Goal: Check status: Check status

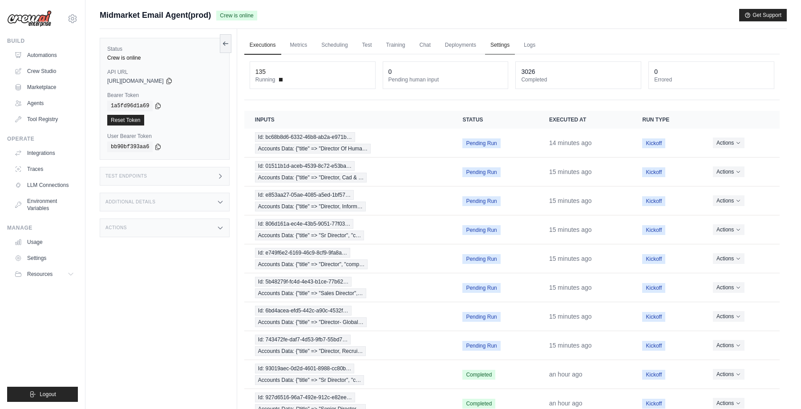
click at [500, 48] on link "Settings" at bounding box center [500, 45] width 30 height 19
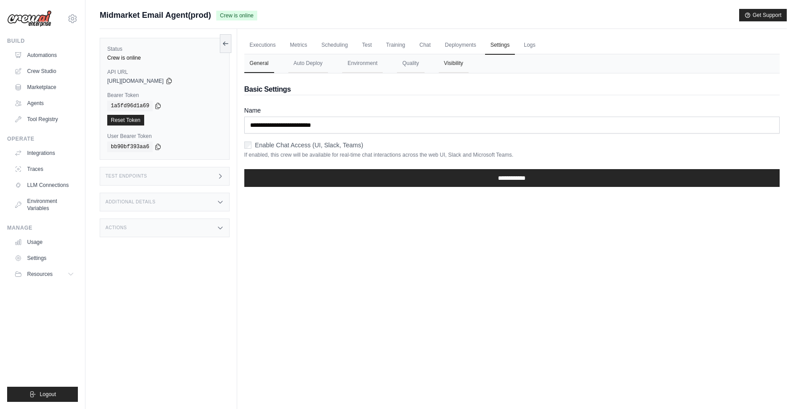
click at [464, 63] on button "Visibility" at bounding box center [454, 63] width 30 height 19
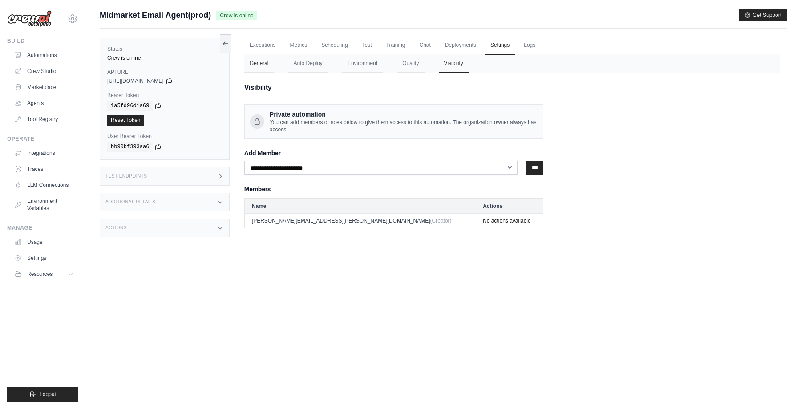
click at [263, 65] on button "General" at bounding box center [259, 63] width 30 height 19
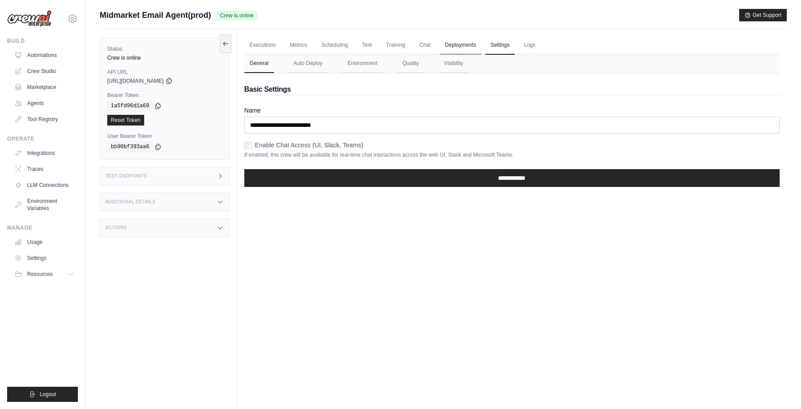
click at [458, 46] on link "Deployments" at bounding box center [461, 45] width 42 height 19
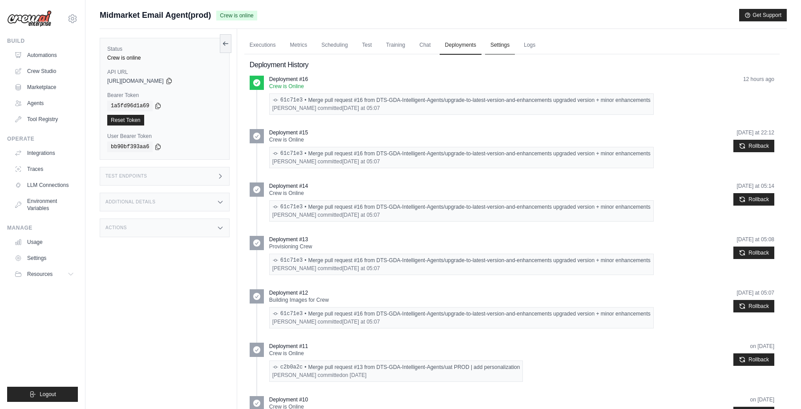
click at [497, 44] on link "Settings" at bounding box center [500, 45] width 30 height 19
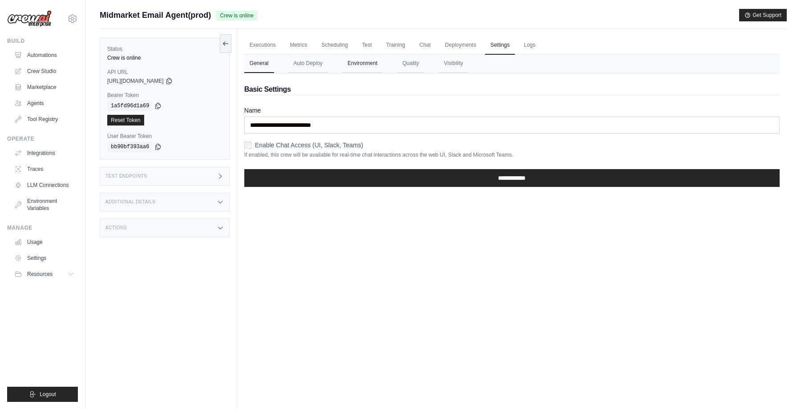
click at [362, 61] on button "Environment" at bounding box center [362, 63] width 40 height 19
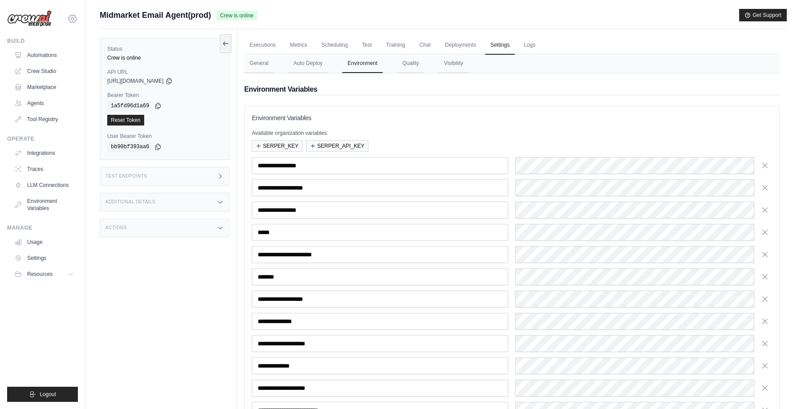
click at [70, 18] on icon at bounding box center [72, 18] width 11 height 11
click at [113, 12] on span "Midmarket Email Agent(prod)" at bounding box center [155, 15] width 111 height 12
click at [44, 53] on link "Automations" at bounding box center [45, 55] width 67 height 14
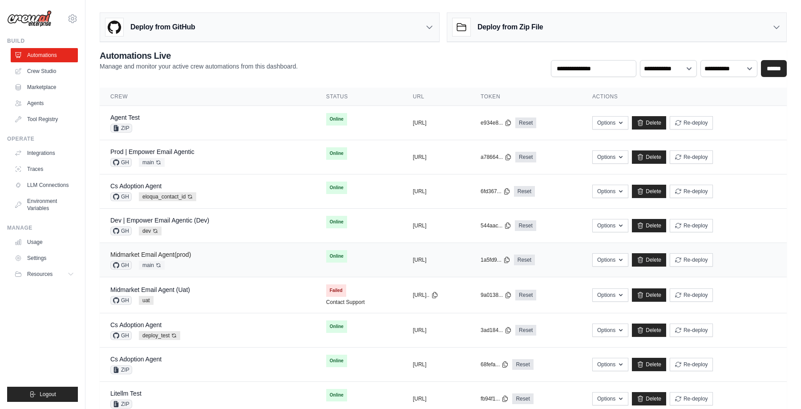
click at [176, 253] on link "Midmarket Email Agent(prod)" at bounding box center [150, 254] width 81 height 7
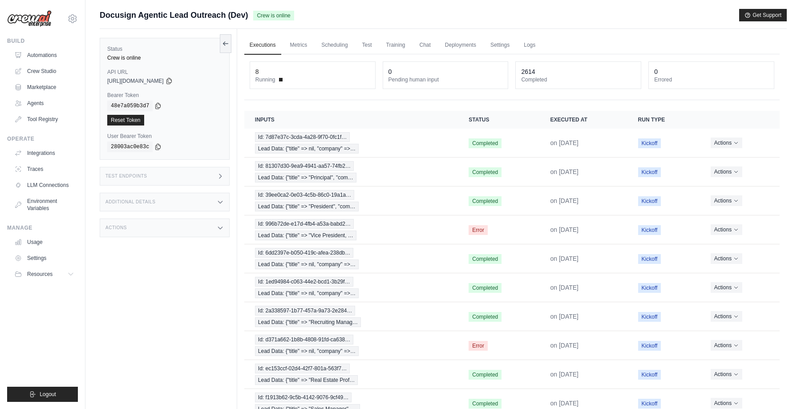
click at [336, 14] on div "Docusign Agentic Lead Outreach (Dev) Crew is online Get Support" at bounding box center [443, 15] width 687 height 12
click at [496, 44] on link "Settings" at bounding box center [500, 45] width 30 height 19
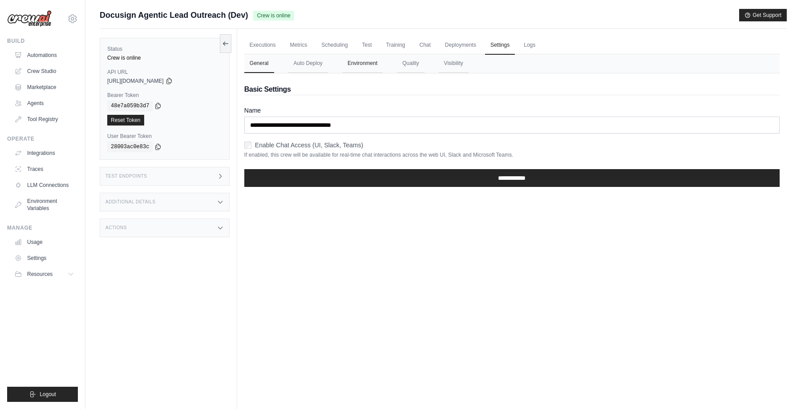
click at [363, 62] on button "Environment" at bounding box center [362, 63] width 40 height 19
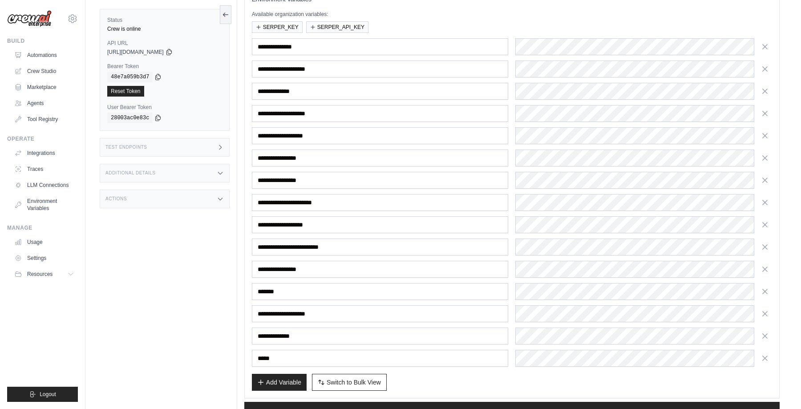
scroll to position [153, 0]
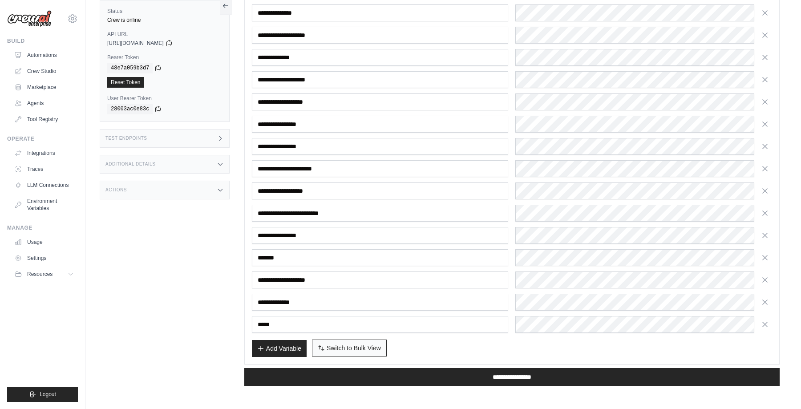
click at [359, 350] on span "Switch to Bulk View" at bounding box center [354, 347] width 54 height 9
type textarea "**********"
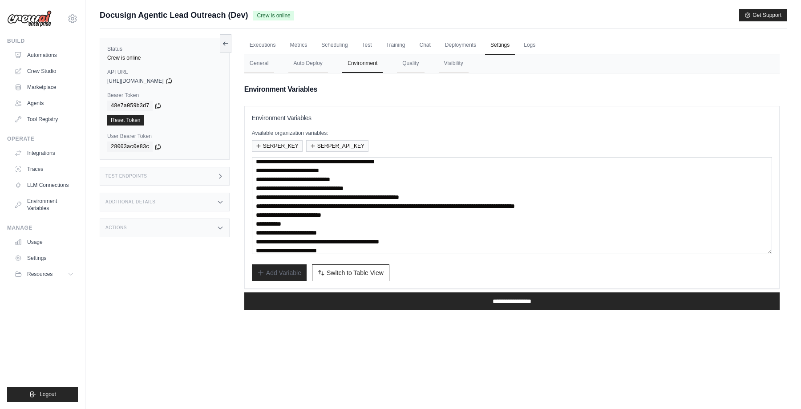
scroll to position [42, 0]
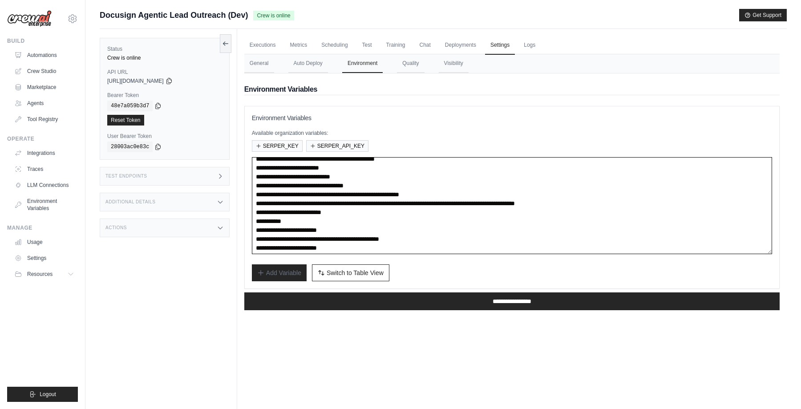
drag, startPoint x: 699, startPoint y: 202, endPoint x: 255, endPoint y: 192, distance: 444.1
click at [255, 192] on textarea "**********" at bounding box center [512, 205] width 520 height 97
click at [314, 196] on textarea "**********" at bounding box center [512, 205] width 520 height 97
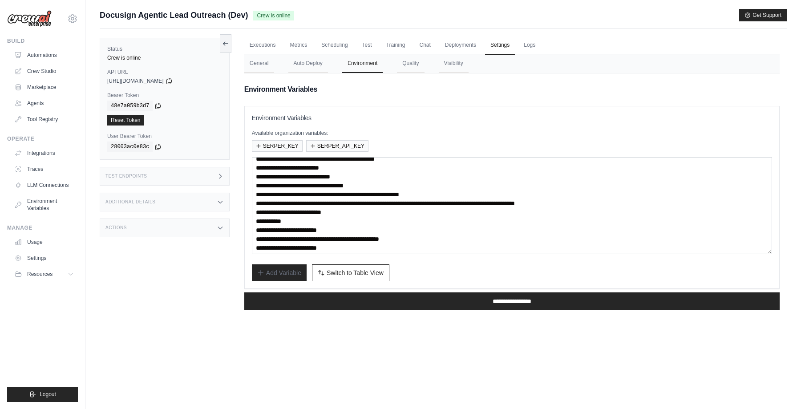
click at [426, 93] on h2 "Environment Variables" at bounding box center [511, 89] width 535 height 11
click at [259, 62] on button "General" at bounding box center [259, 63] width 30 height 19
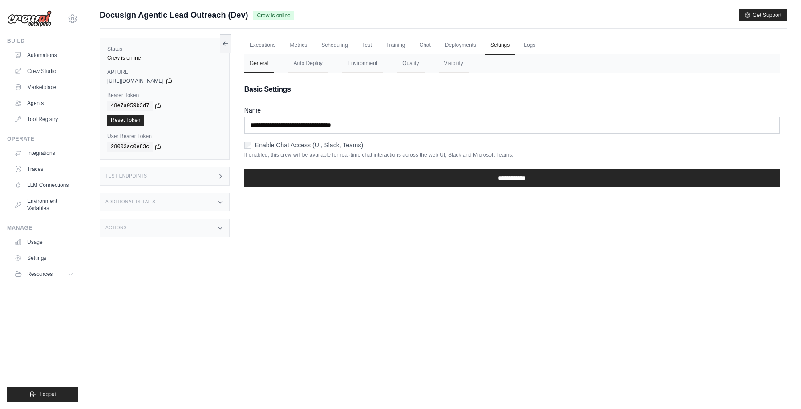
drag, startPoint x: 100, startPoint y: 15, endPoint x: 247, endPoint y: 17, distance: 146.8
click at [247, 17] on span "Docusign Agentic Lead Outreach (Dev)" at bounding box center [174, 15] width 148 height 12
click at [321, 20] on div "Docusign Agentic Lead Outreach (Dev) Crew is online Get Support" at bounding box center [443, 15] width 687 height 12
click at [373, 64] on button "Environment" at bounding box center [362, 63] width 40 height 19
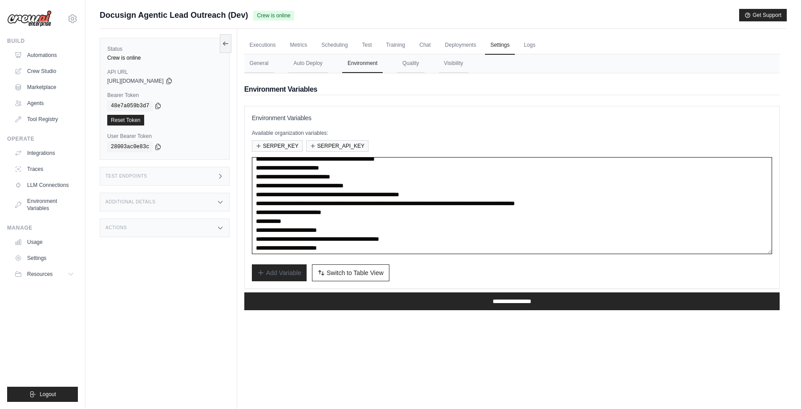
drag, startPoint x: 697, startPoint y: 205, endPoint x: 250, endPoint y: 197, distance: 446.7
click at [250, 197] on div "**********" at bounding box center [511, 197] width 535 height 183
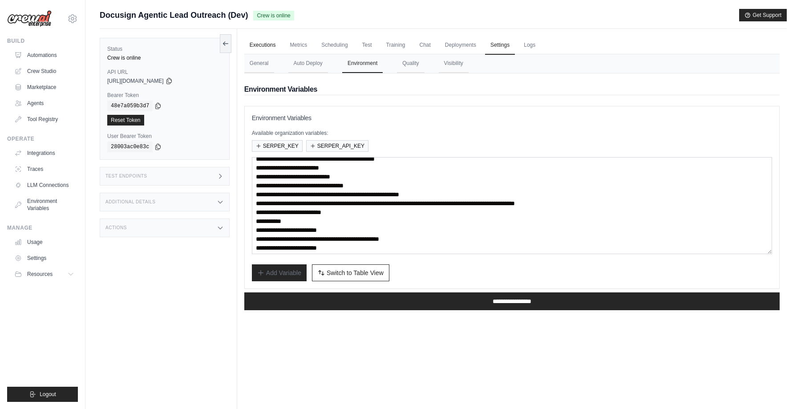
click at [268, 44] on link "Executions" at bounding box center [262, 45] width 37 height 19
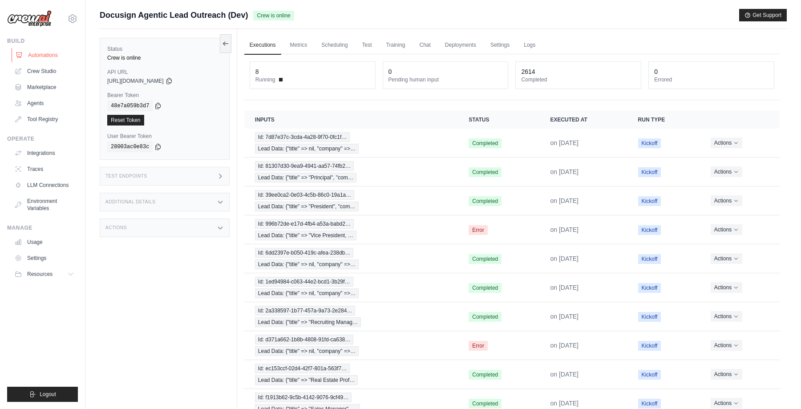
click at [52, 55] on link "Automations" at bounding box center [45, 55] width 67 height 14
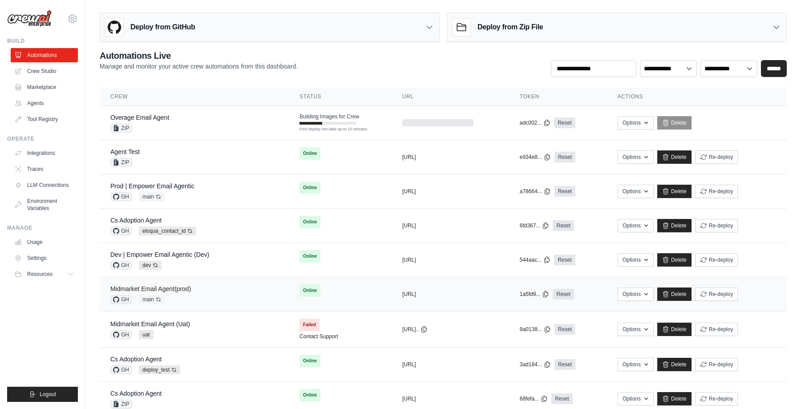
click at [179, 288] on link "Midmarket Email Agent(prod)" at bounding box center [150, 288] width 81 height 7
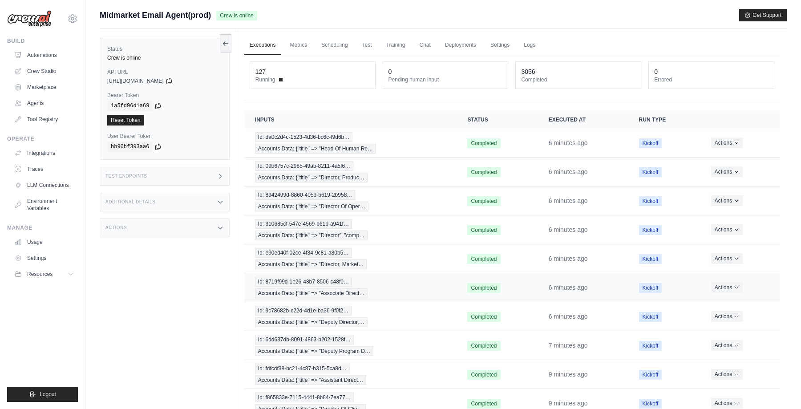
scroll to position [51, 0]
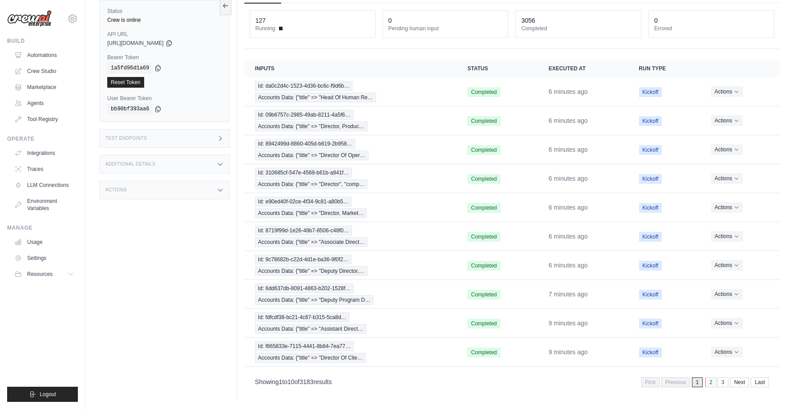
click at [709, 380] on link "2" at bounding box center [710, 382] width 11 height 10
click at [710, 382] on link "3" at bounding box center [710, 382] width 11 height 10
click at [708, 380] on link "4" at bounding box center [710, 382] width 11 height 10
click at [626, 380] on link "First" at bounding box center [625, 382] width 18 height 10
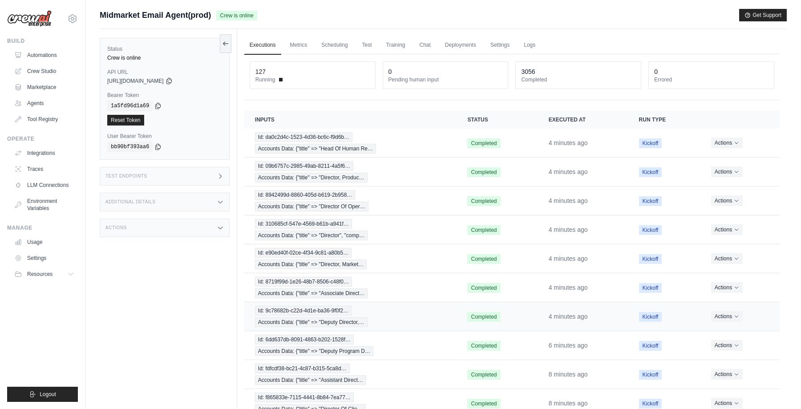
scroll to position [51, 0]
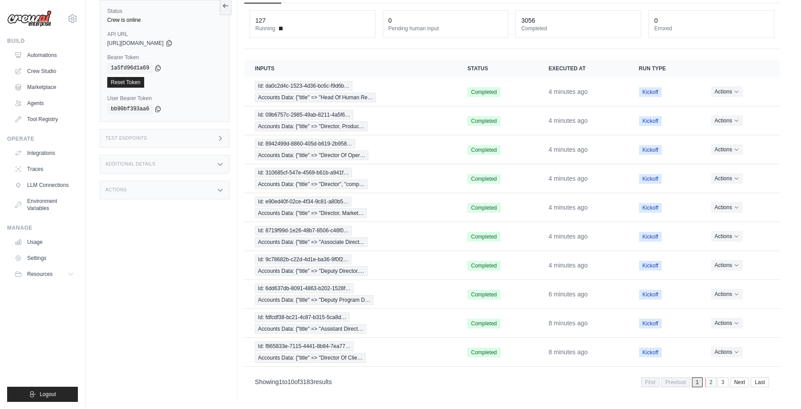
click at [707, 380] on link "2" at bounding box center [710, 382] width 11 height 10
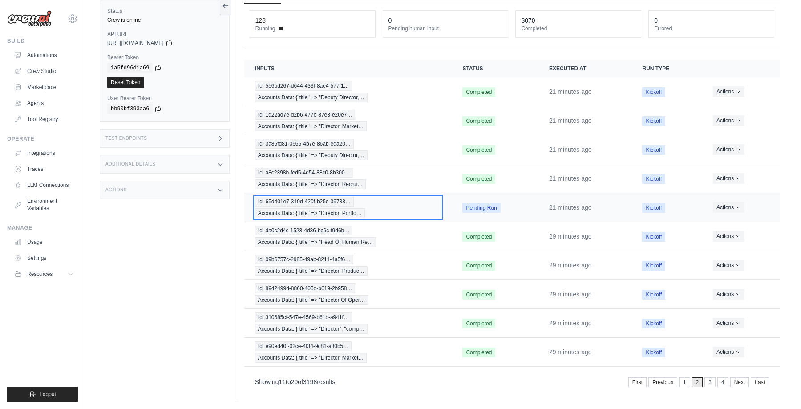
click at [405, 205] on div "Id: 65d401e7-310d-420f-b25d-39738… Accounts Data: {"title" => "Director, Portfo…" at bounding box center [348, 207] width 186 height 21
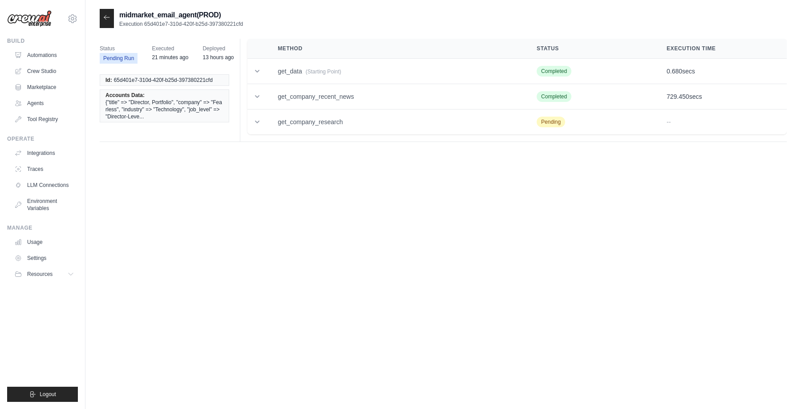
click at [104, 19] on icon at bounding box center [106, 17] width 7 height 7
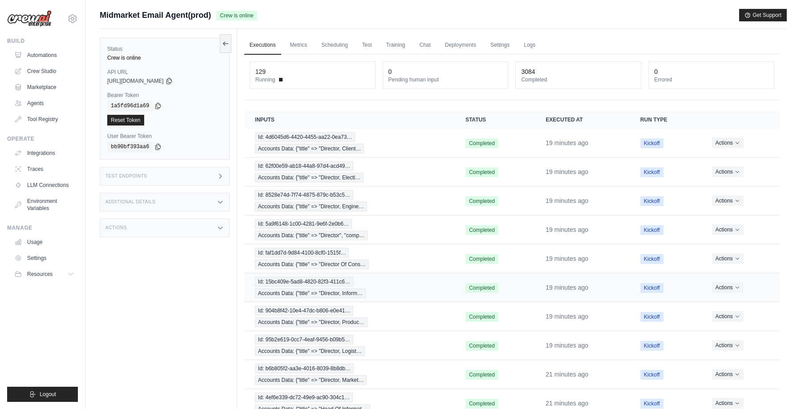
scroll to position [51, 0]
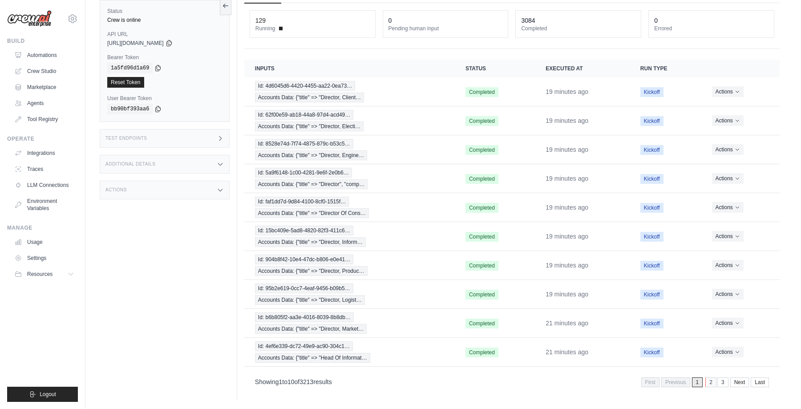
click at [713, 379] on link "2" at bounding box center [710, 382] width 11 height 10
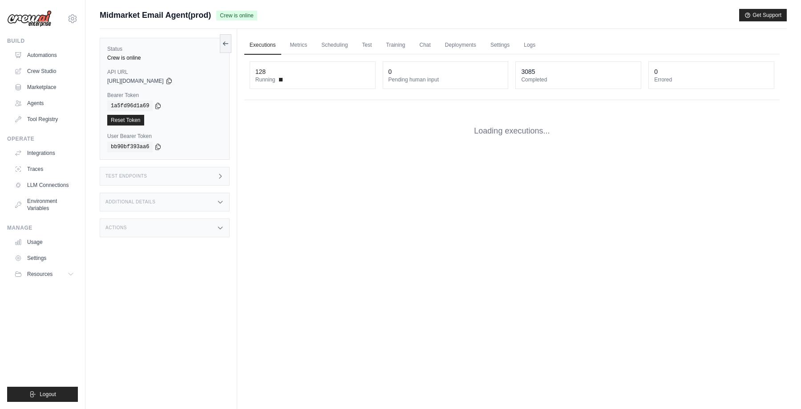
scroll to position [51, 0]
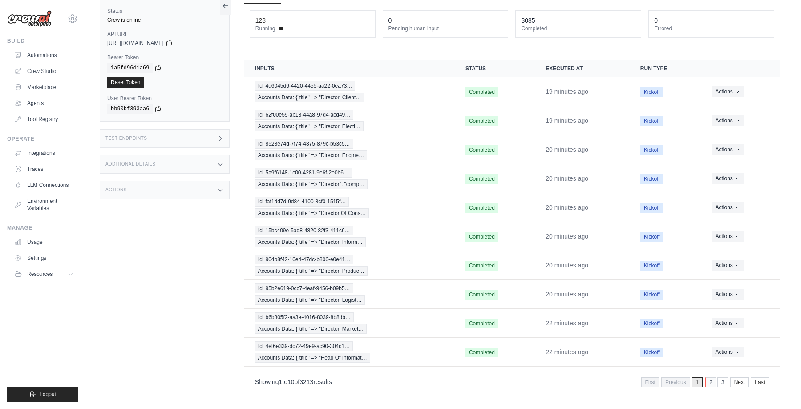
click at [709, 383] on link "2" at bounding box center [710, 382] width 11 height 10
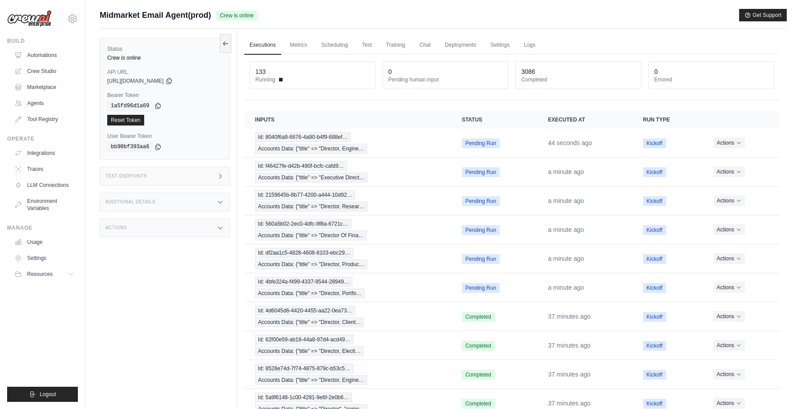
click at [475, 12] on div "Midmarket Email Agent(prod) Crew is online Get Support" at bounding box center [443, 15] width 687 height 12
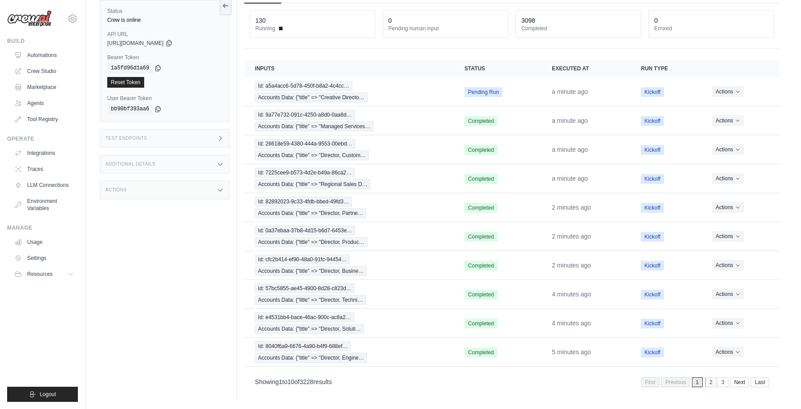
click at [710, 383] on link "2" at bounding box center [710, 382] width 11 height 10
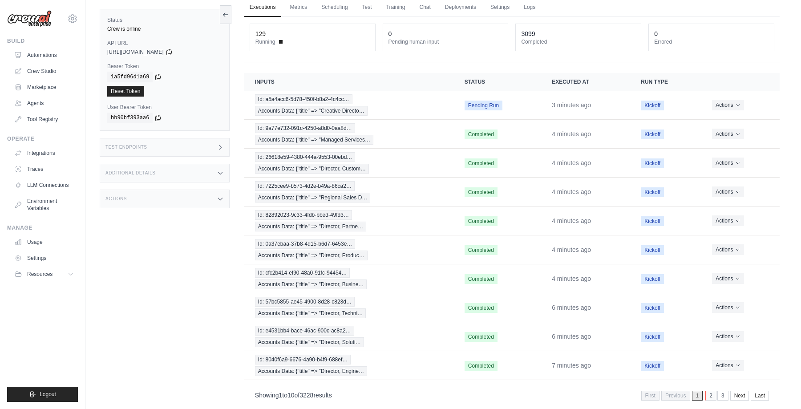
click at [712, 398] on link "2" at bounding box center [710, 396] width 11 height 10
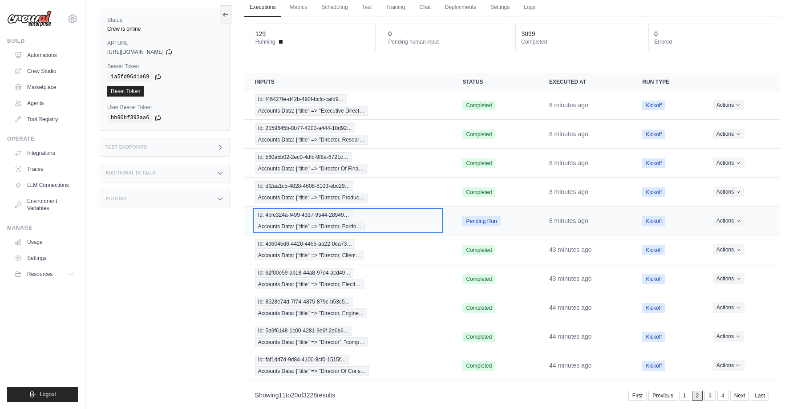
click at [392, 215] on div "Id: 4bfe324a-f499-4337-9544-28949… Accounts Data: {"title" => "Director, Portfo…" at bounding box center [348, 220] width 186 height 21
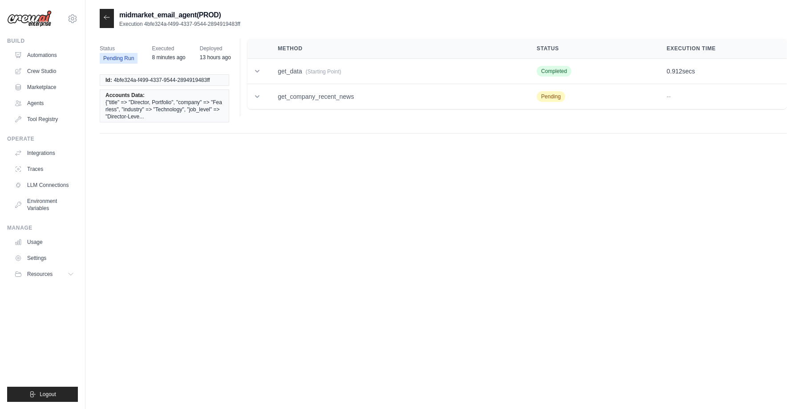
click at [109, 17] on icon at bounding box center [106, 17] width 7 height 7
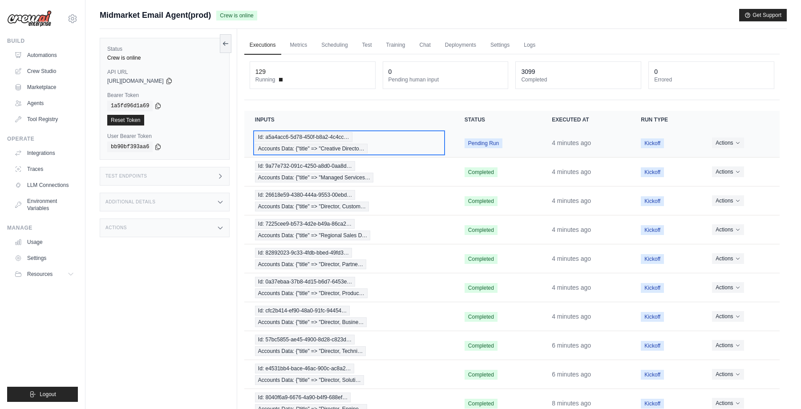
click at [411, 142] on div "Id: a5a4acc6-5d78-450f-b8a2-4c4cc… Accounts Data: {"title" => "Creative Directo…" at bounding box center [349, 142] width 188 height 21
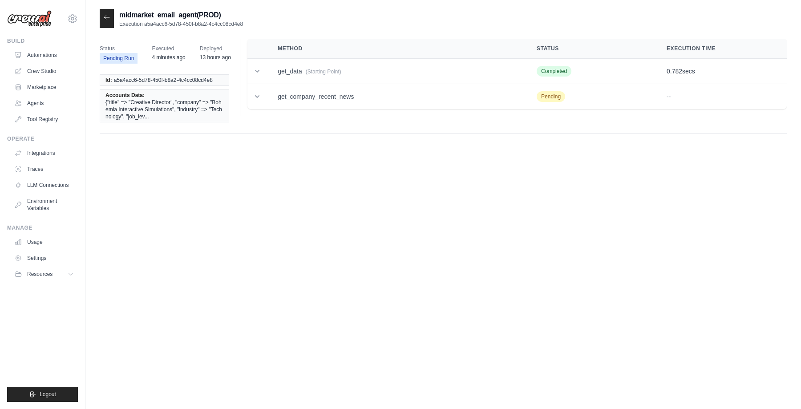
click at [104, 20] on icon at bounding box center [106, 17] width 7 height 7
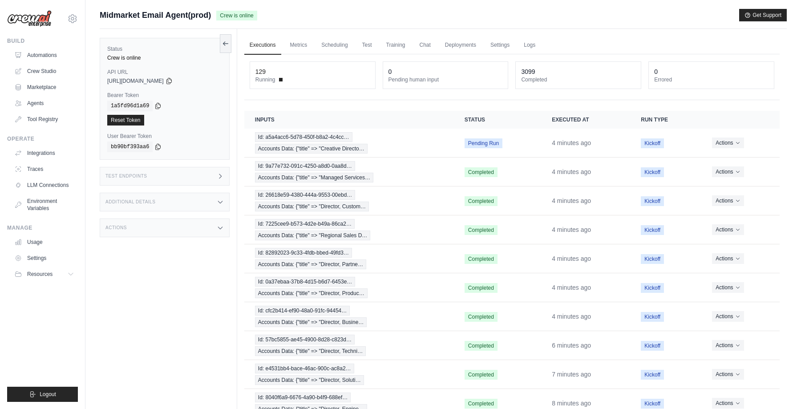
click at [405, 14] on div "Midmarket Email Agent(prod) Crew is online Get Support" at bounding box center [443, 15] width 687 height 12
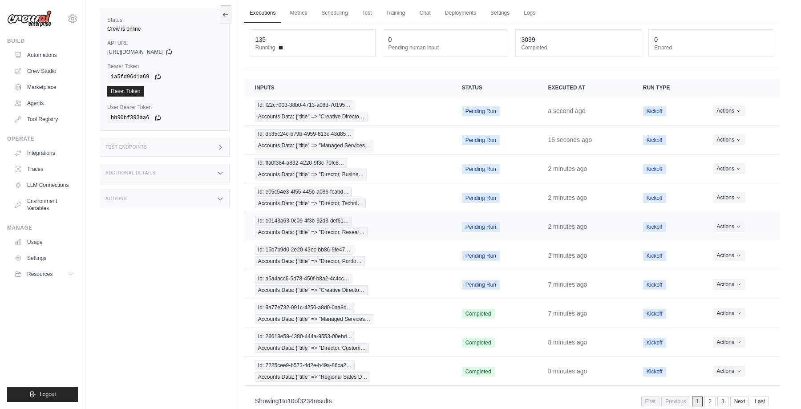
scroll to position [51, 0]
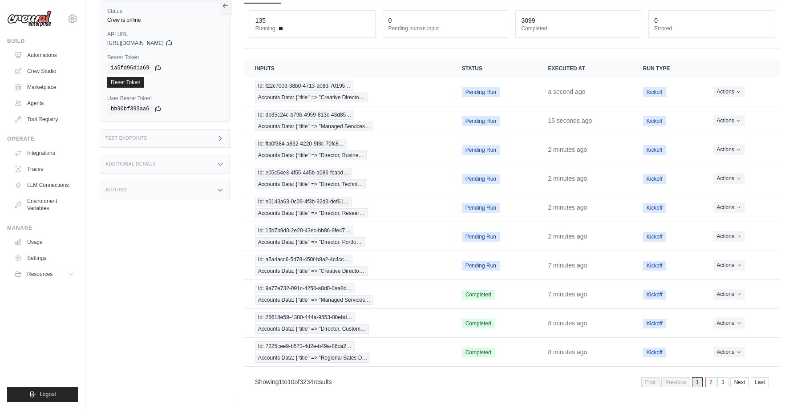
click at [708, 382] on link "2" at bounding box center [710, 382] width 11 height 10
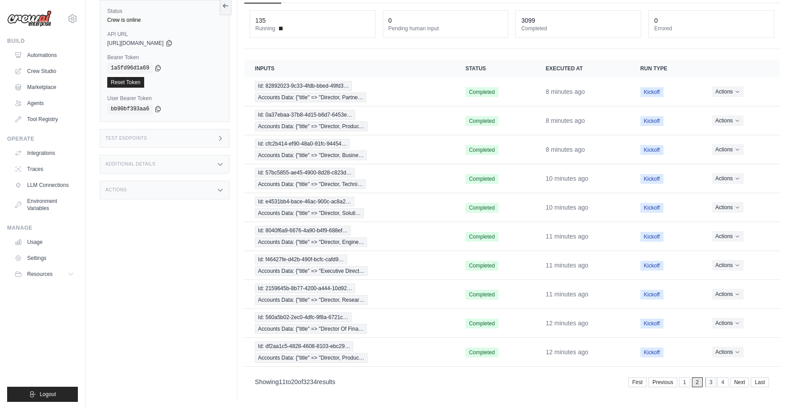
click at [712, 383] on link "3" at bounding box center [710, 382] width 11 height 10
click at [673, 381] on link "1" at bounding box center [672, 382] width 11 height 10
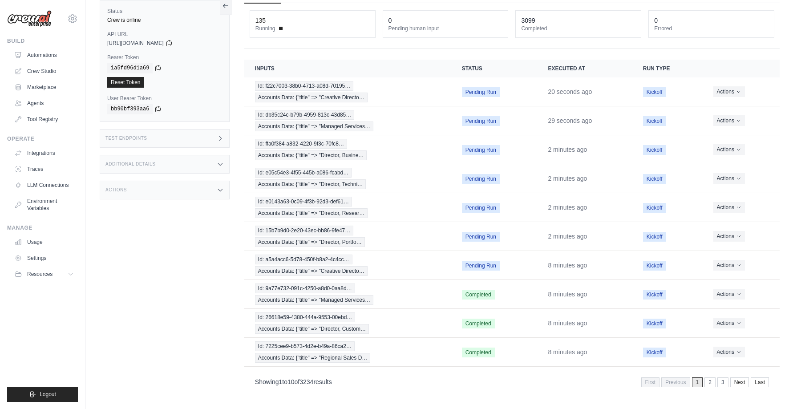
scroll to position [0, 0]
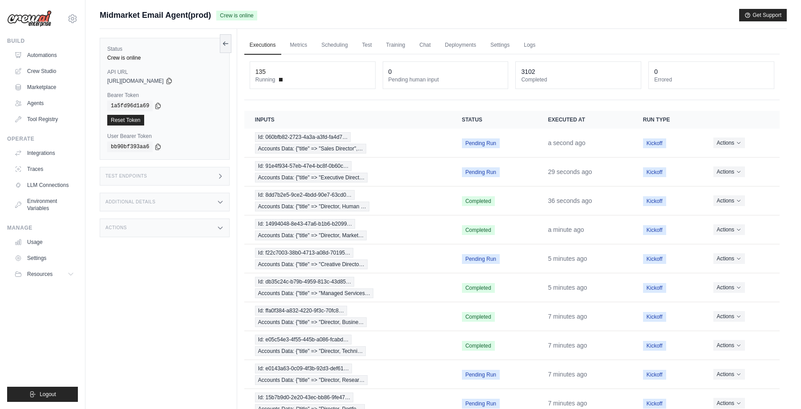
click at [487, 4] on main "Submit a support request Describe your issue or question * Please be specific a…" at bounding box center [442, 230] width 715 height 460
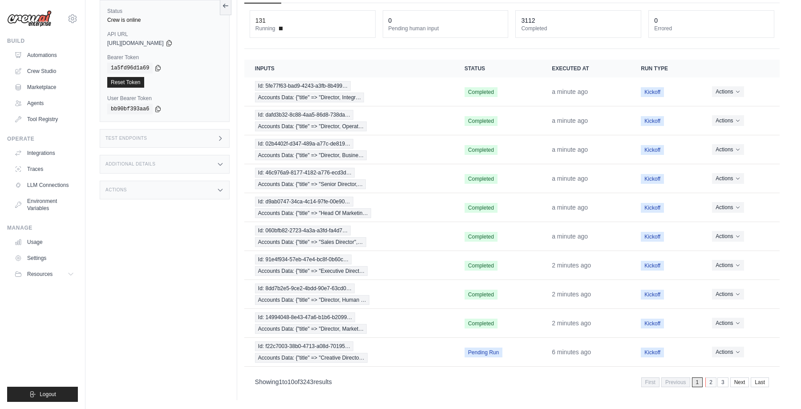
click at [710, 383] on link "2" at bounding box center [710, 382] width 11 height 10
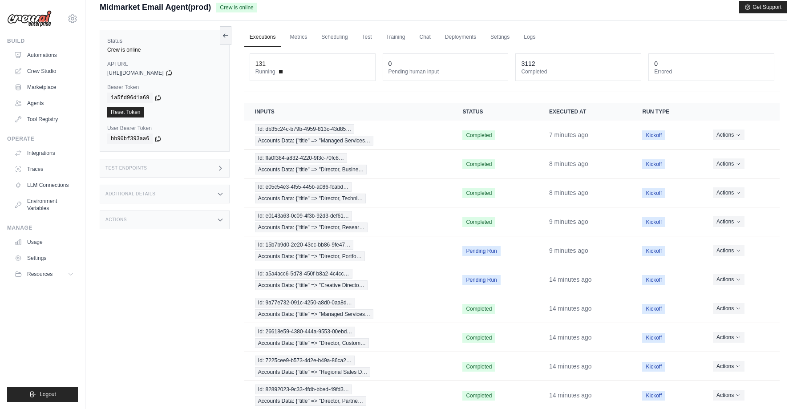
scroll to position [0, 0]
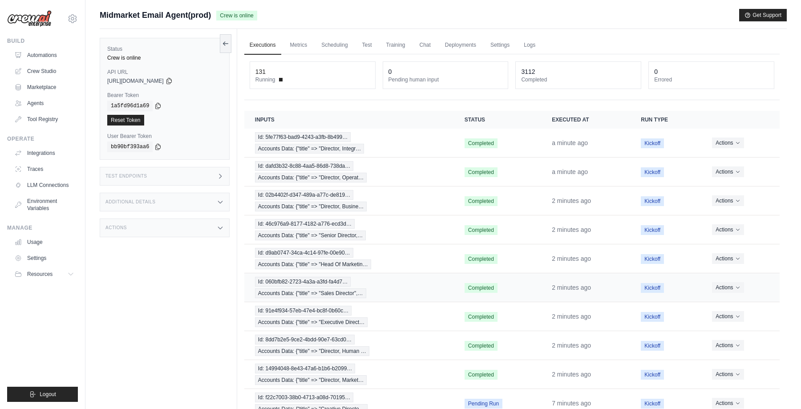
scroll to position [51, 0]
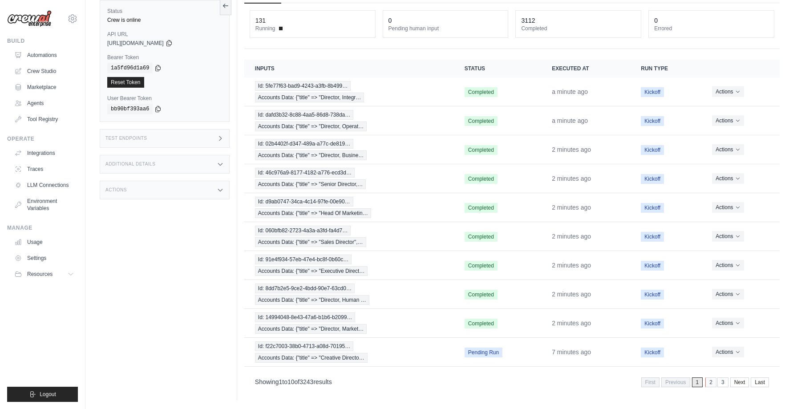
click at [711, 380] on link "2" at bounding box center [710, 382] width 11 height 10
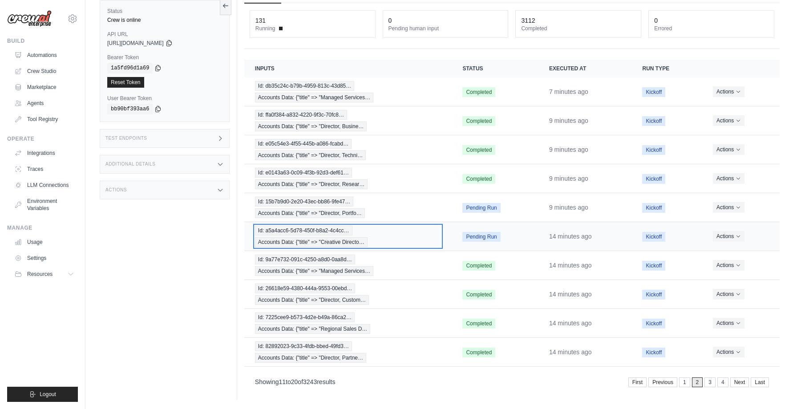
click at [398, 234] on div "Id: a5a4acc6-5d78-450f-b8a2-4c4cc… Accounts Data: {"title" => "Creative Directo…" at bounding box center [348, 236] width 186 height 21
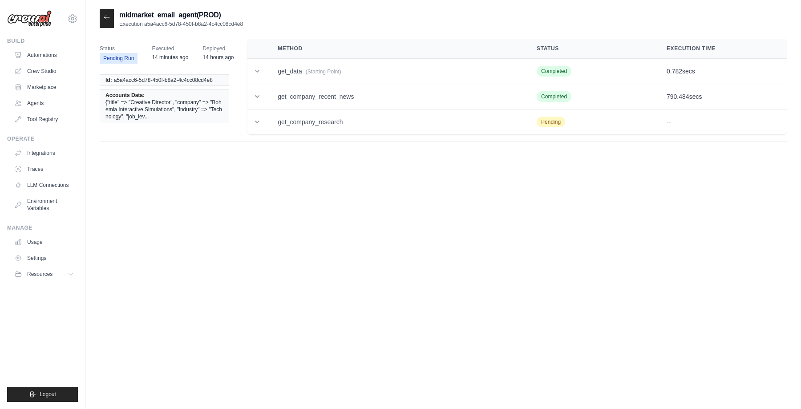
click at [106, 19] on icon at bounding box center [106, 17] width 7 height 7
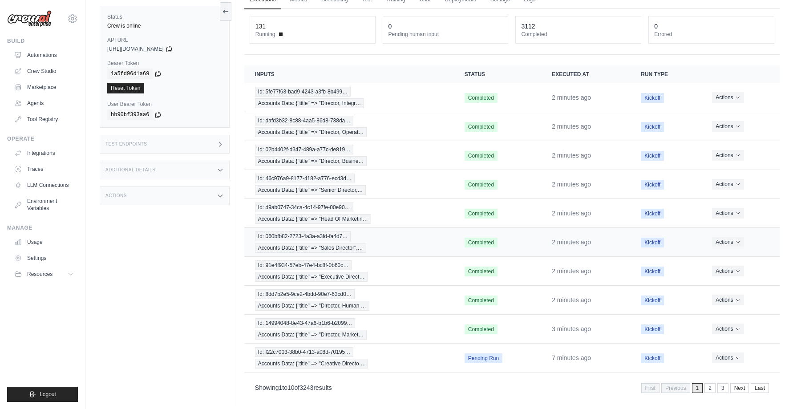
scroll to position [51, 0]
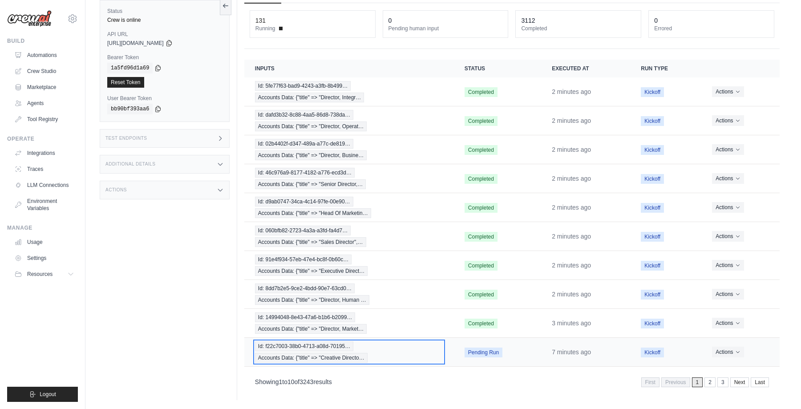
click at [401, 353] on div "Id: f22c7003-38b0-4713-a08d-70195… Accounts Data: {"title" => "Creative Directo…" at bounding box center [349, 351] width 188 height 21
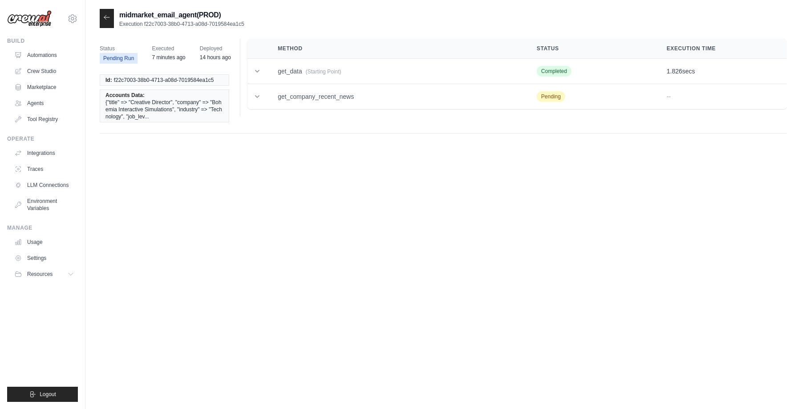
click at [107, 19] on icon at bounding box center [106, 17] width 7 height 7
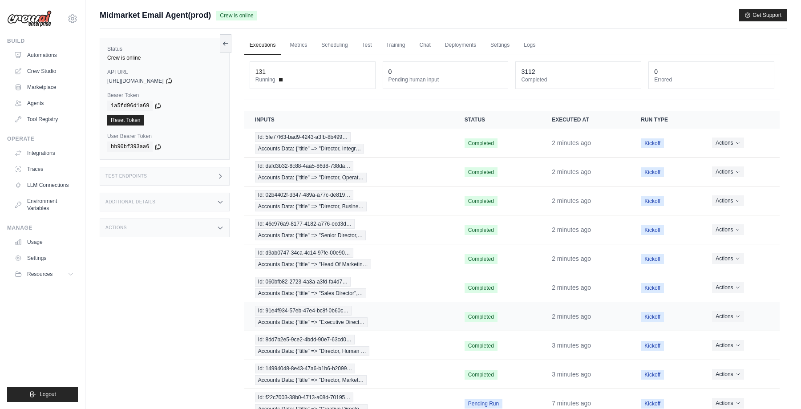
scroll to position [51, 0]
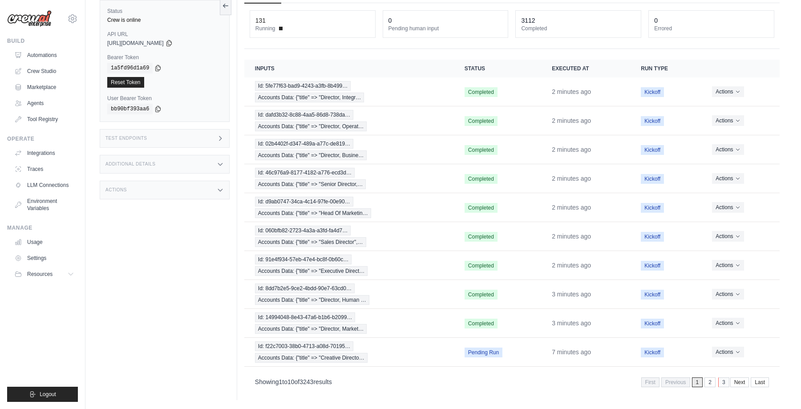
click at [720, 383] on link "3" at bounding box center [723, 382] width 11 height 10
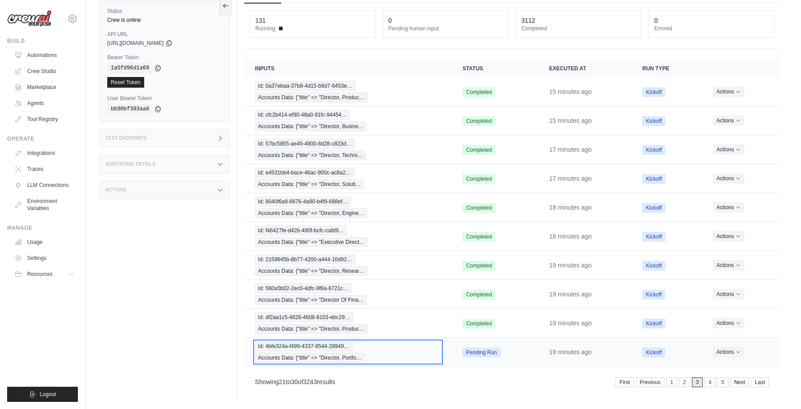
click at [424, 345] on div "Id: 4bfe324a-f499-4337-9544-28949… Accounts Data: {"title" => "Director, Portfo…" at bounding box center [348, 351] width 186 height 21
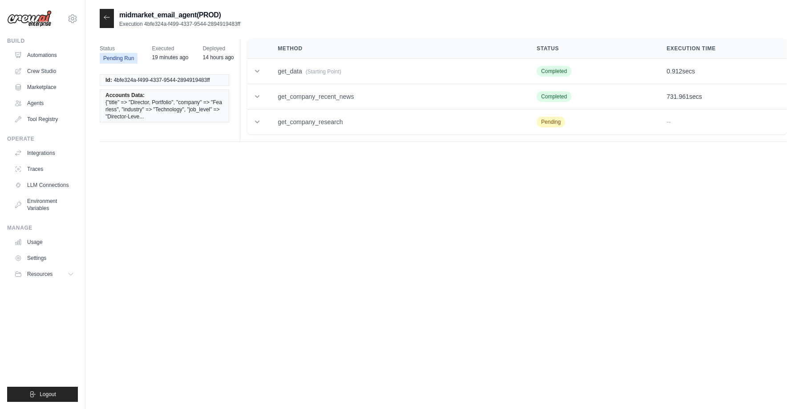
click at [104, 16] on icon at bounding box center [106, 17] width 7 height 7
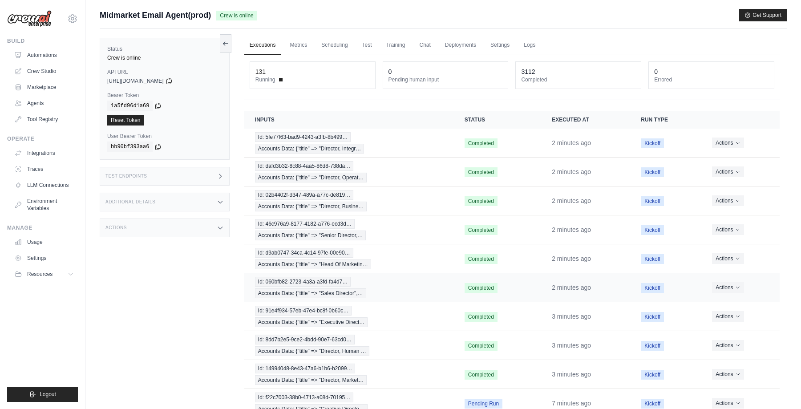
scroll to position [51, 0]
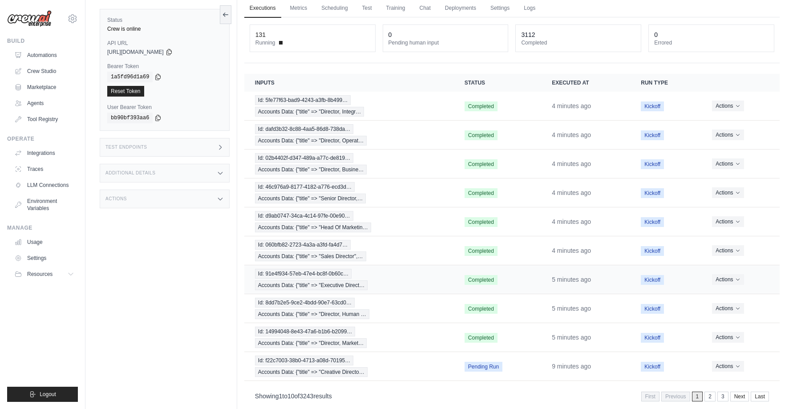
scroll to position [51, 0]
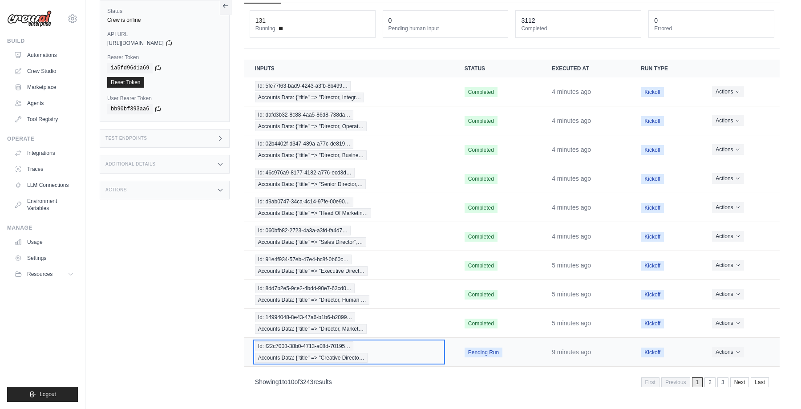
click at [416, 350] on div "Id: f22c7003-38b0-4713-a08d-70195… Accounts Data: {"title" => "Creative Directo…" at bounding box center [349, 351] width 188 height 21
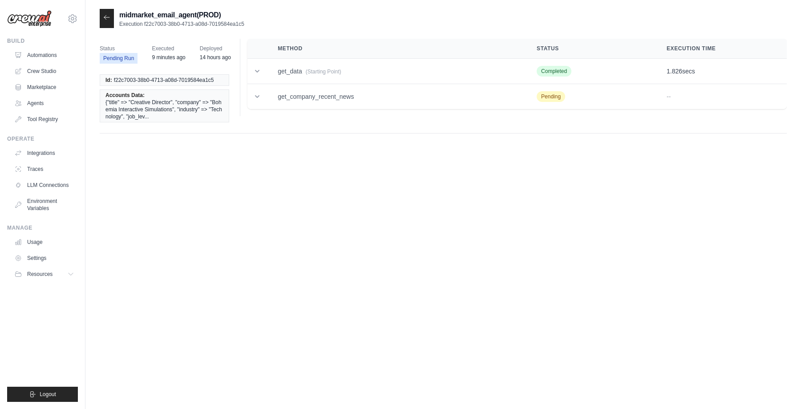
click at [105, 23] on div at bounding box center [107, 18] width 14 height 19
click at [104, 19] on icon at bounding box center [106, 17] width 7 height 7
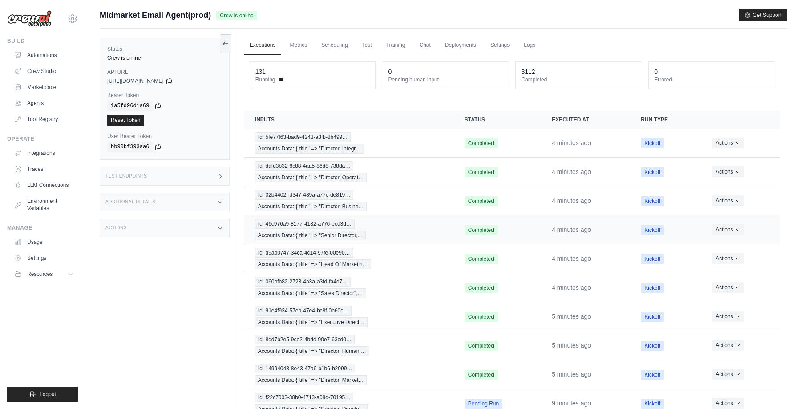
scroll to position [51, 0]
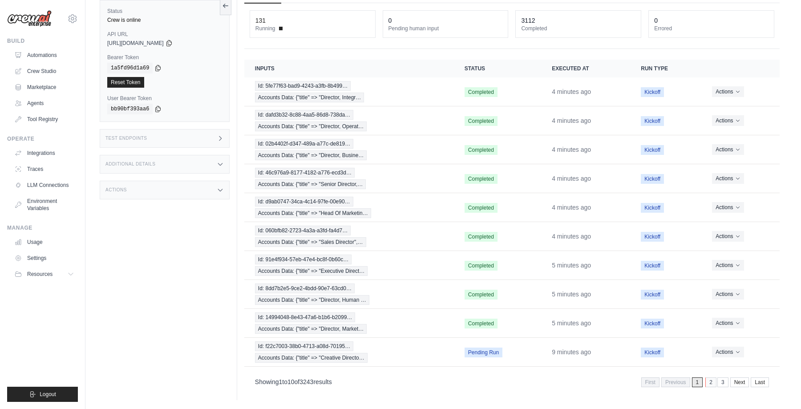
click at [710, 383] on link "2" at bounding box center [710, 382] width 11 height 10
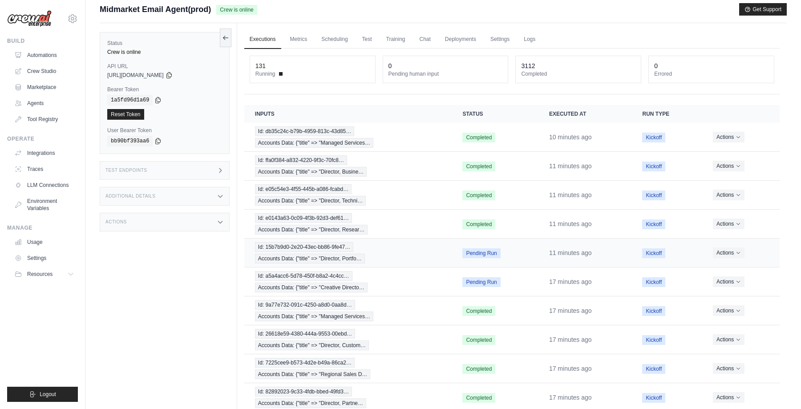
scroll to position [0, 0]
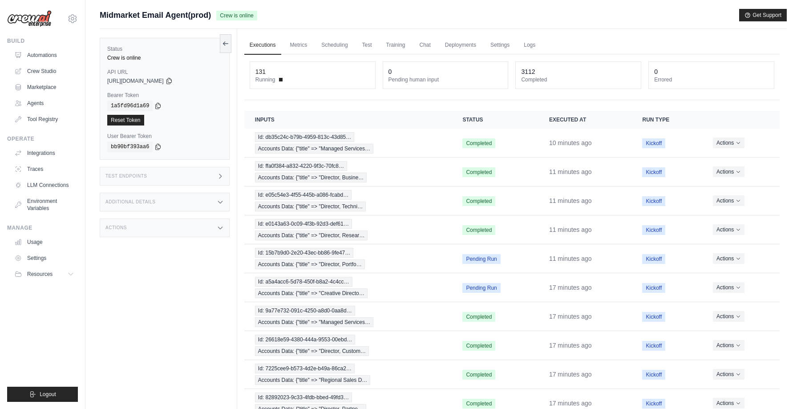
click at [526, 121] on th "Status" at bounding box center [495, 120] width 87 height 18
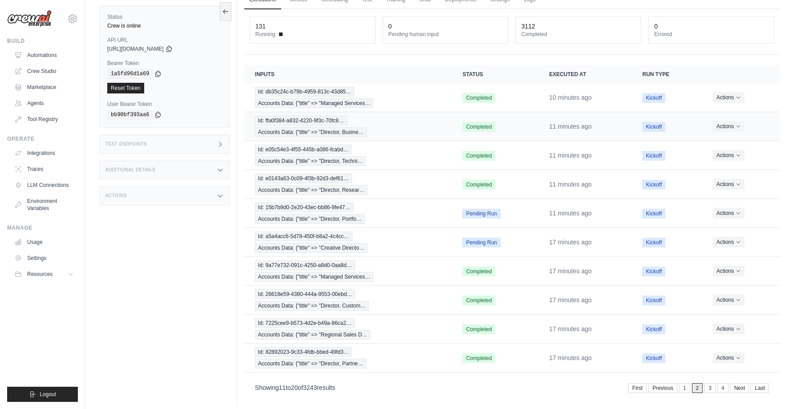
scroll to position [51, 0]
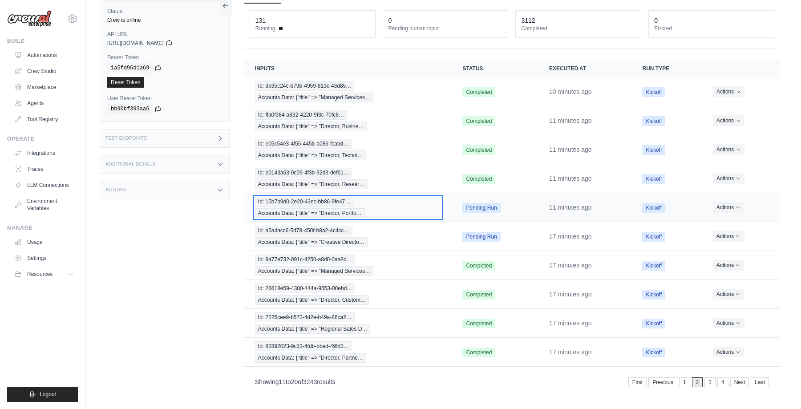
click at [396, 206] on div "Id: 15b7b9d0-2e20-43ec-bb86-9fe47… Accounts Data: {"title" => "Director, Portfo…" at bounding box center [348, 207] width 186 height 21
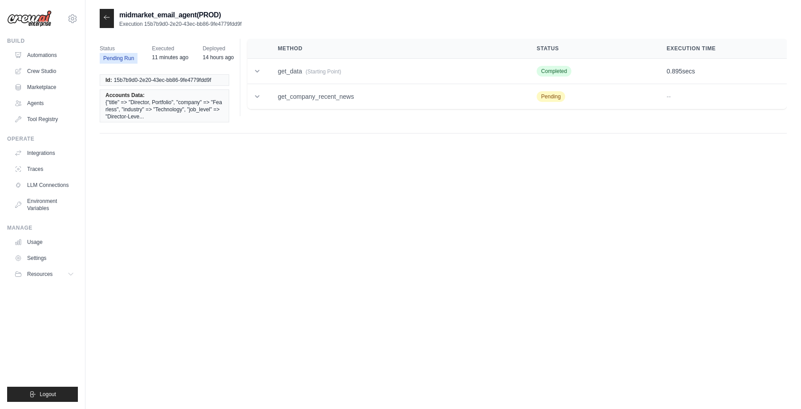
click at [110, 16] on div at bounding box center [107, 18] width 14 height 19
click at [104, 17] on icon at bounding box center [106, 17] width 5 height 4
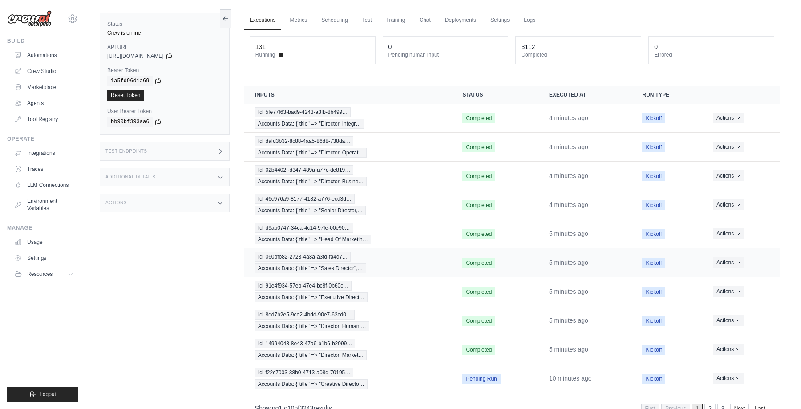
scroll to position [51, 0]
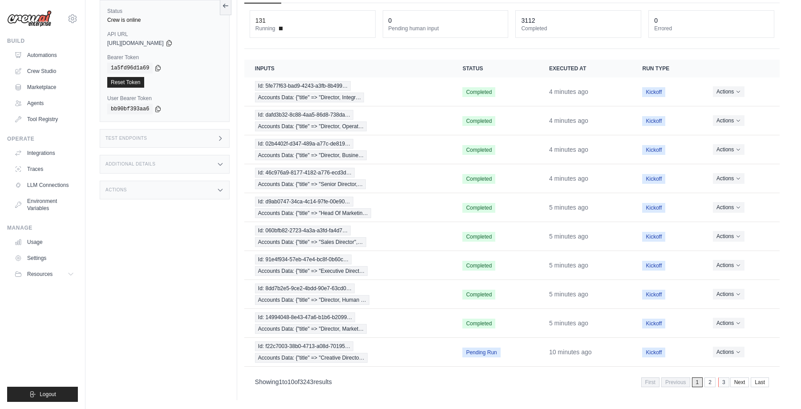
click at [722, 382] on link "3" at bounding box center [723, 382] width 11 height 10
click at [419, 348] on div "Id: 4bfe324a-f499-4337-9544-28949… Accounts Data: {"title" => "Director, Portfo…" at bounding box center [348, 351] width 186 height 21
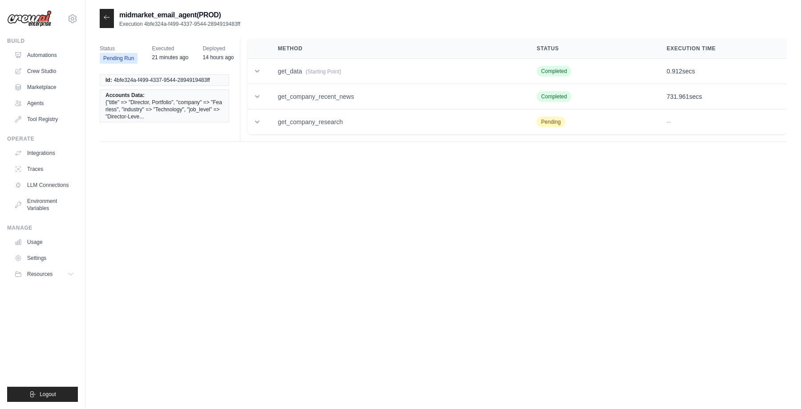
click at [107, 16] on icon at bounding box center [106, 17] width 7 height 7
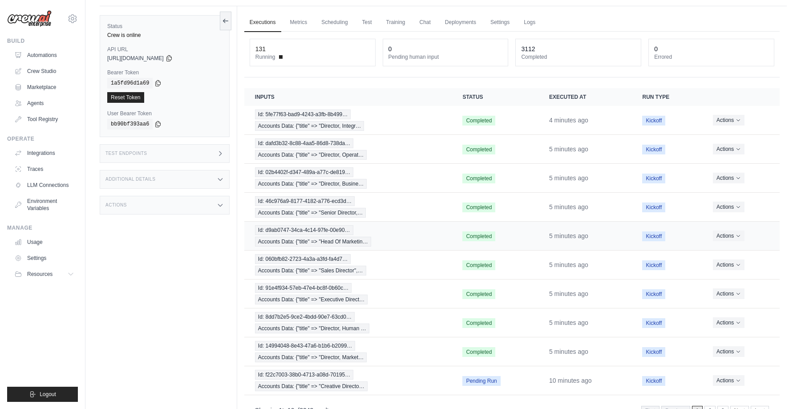
scroll to position [51, 0]
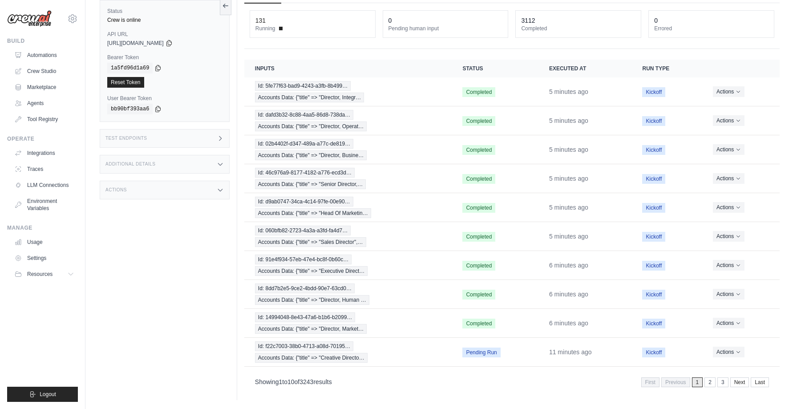
click at [391, 387] on div "Showing 1 to 10 of 3243 results First Previous 1 2 3 Next Last" at bounding box center [512, 381] width 514 height 12
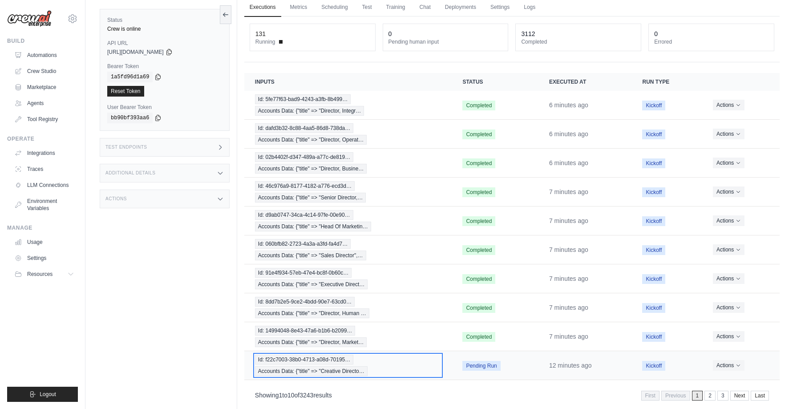
click at [410, 364] on div "Id: f22c7003-38b0-4713-a08d-70195… Accounts Data: {"title" => "Creative Directo…" at bounding box center [348, 365] width 186 height 21
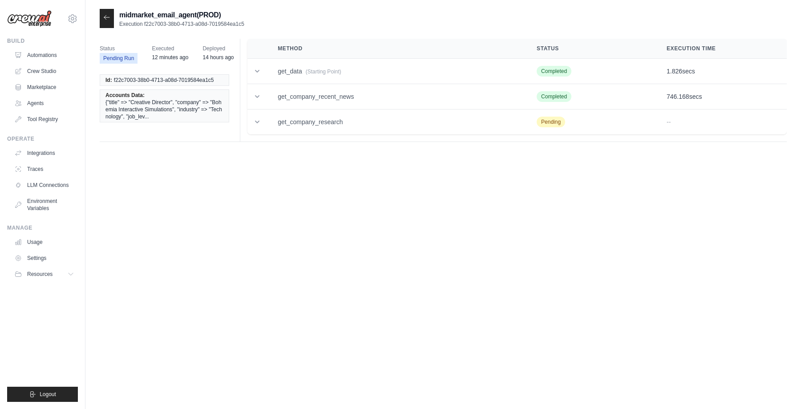
click at [108, 16] on icon at bounding box center [106, 17] width 7 height 7
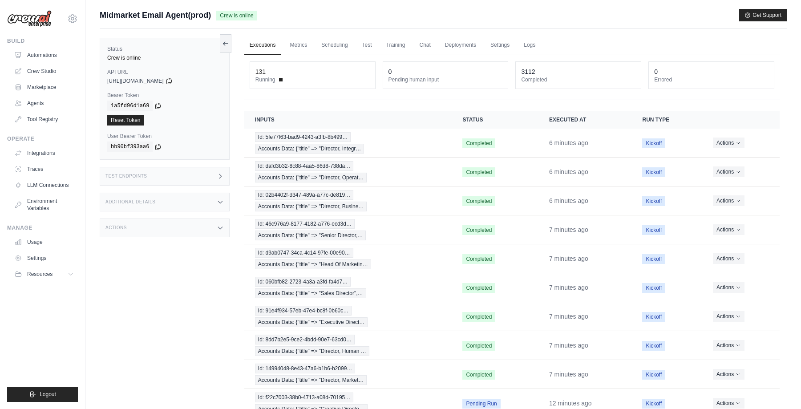
scroll to position [51, 0]
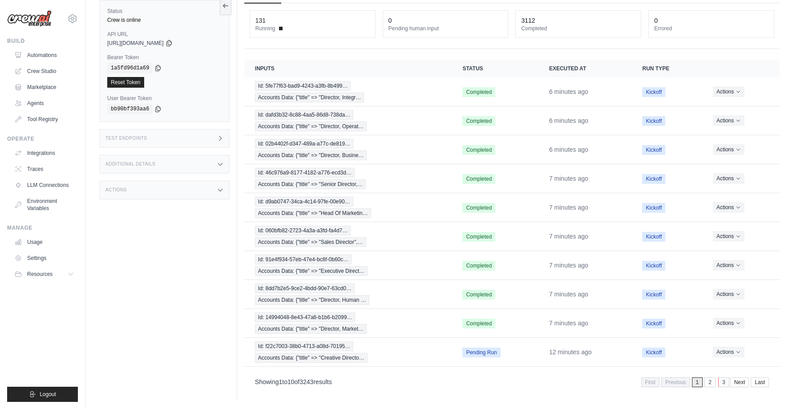
click at [720, 383] on link "3" at bounding box center [723, 382] width 11 height 10
click at [412, 350] on div "Id: 4bfe324a-f499-4337-9544-28949… Accounts Data: {"title" => "Director, Portfo…" at bounding box center [348, 351] width 186 height 21
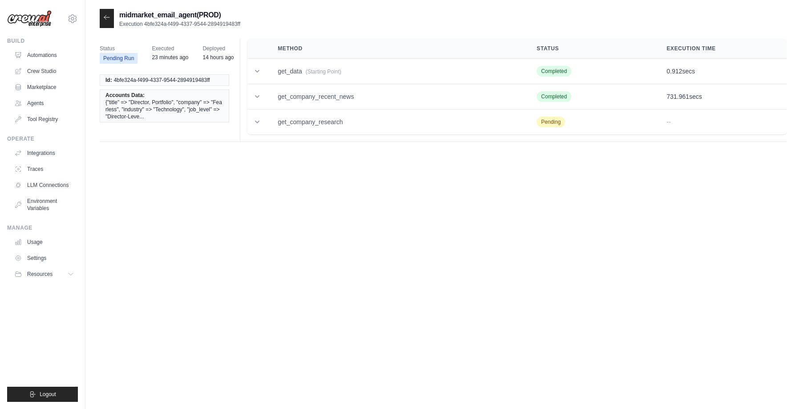
click at [107, 16] on icon at bounding box center [106, 17] width 7 height 7
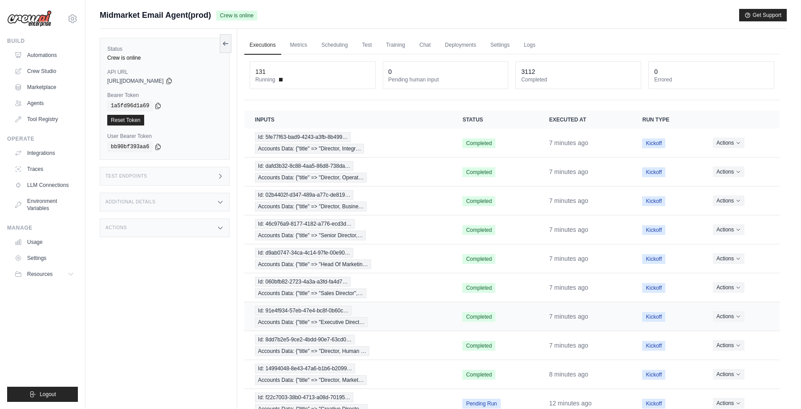
scroll to position [51, 0]
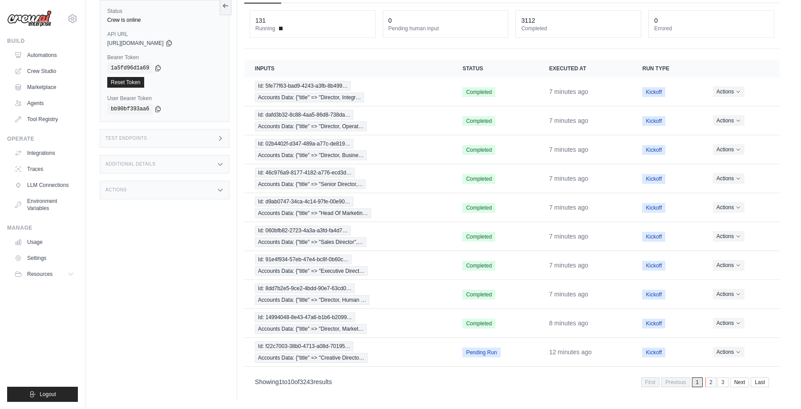
click at [713, 381] on link "2" at bounding box center [710, 382] width 11 height 10
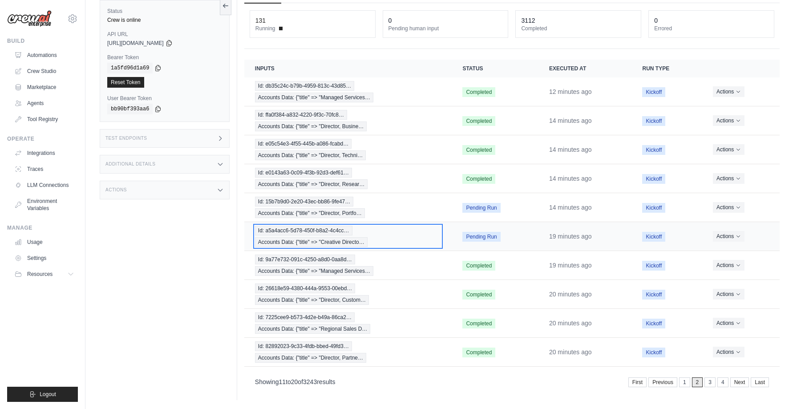
click at [409, 235] on div "Id: a5a4acc6-5d78-450f-b8a2-4c4cc… Accounts Data: {"title" => "Creative Directo…" at bounding box center [348, 236] width 186 height 21
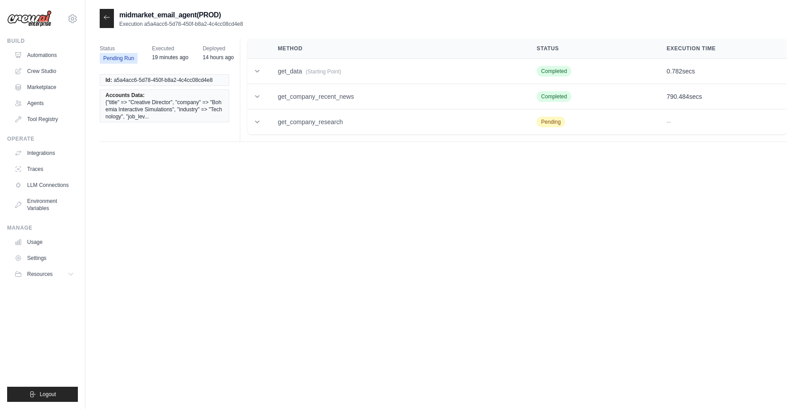
click at [105, 20] on icon at bounding box center [106, 17] width 7 height 7
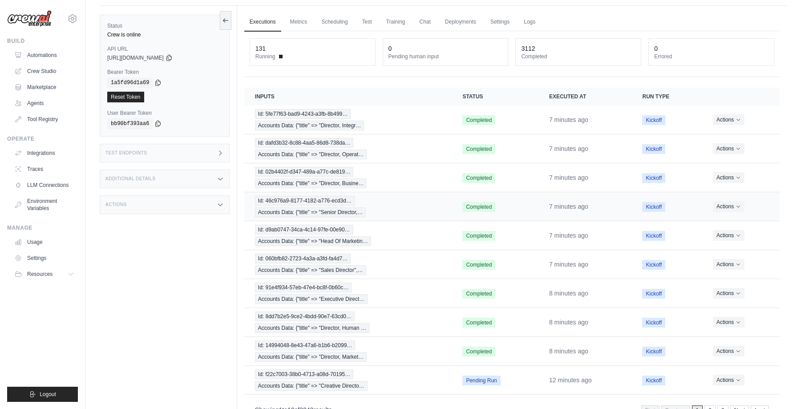
scroll to position [51, 0]
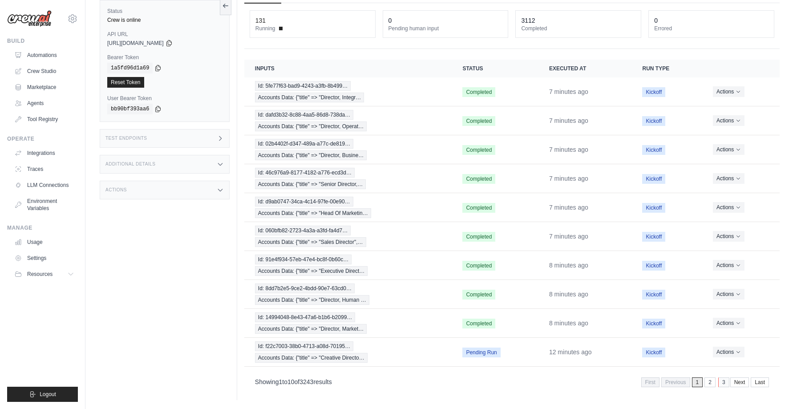
click at [726, 382] on link "3" at bounding box center [723, 382] width 11 height 10
click at [708, 384] on link "4" at bounding box center [710, 382] width 11 height 10
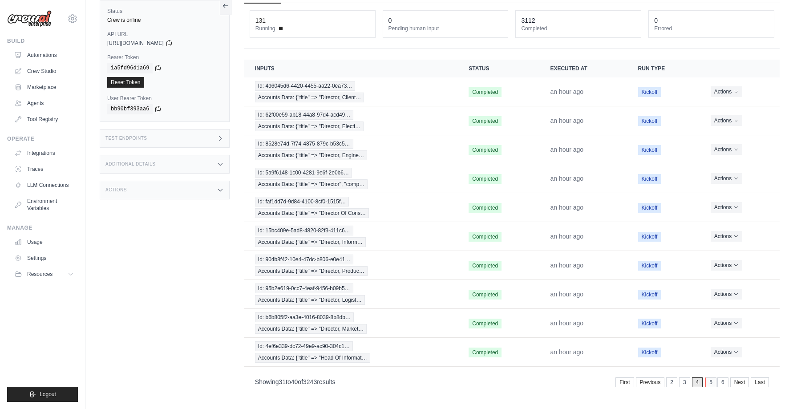
click at [707, 382] on link "5" at bounding box center [710, 382] width 11 height 10
click at [708, 382] on link "6" at bounding box center [710, 382] width 11 height 10
click at [669, 383] on link "4" at bounding box center [672, 382] width 11 height 10
click at [689, 382] on link "3" at bounding box center [685, 382] width 11 height 10
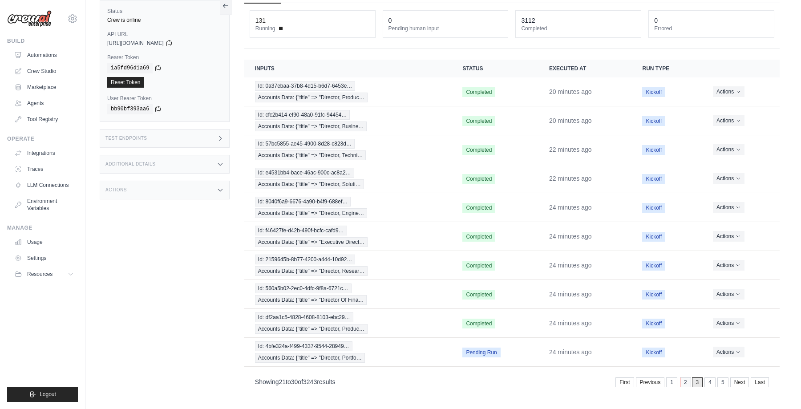
click at [683, 382] on link "2" at bounding box center [685, 382] width 11 height 10
click at [682, 383] on link "1" at bounding box center [685, 382] width 11 height 10
click at [410, 348] on div "Id: f22c7003-38b0-4713-a08d-70195… Accounts Data: {"title" => "Creative Directo…" at bounding box center [348, 351] width 186 height 21
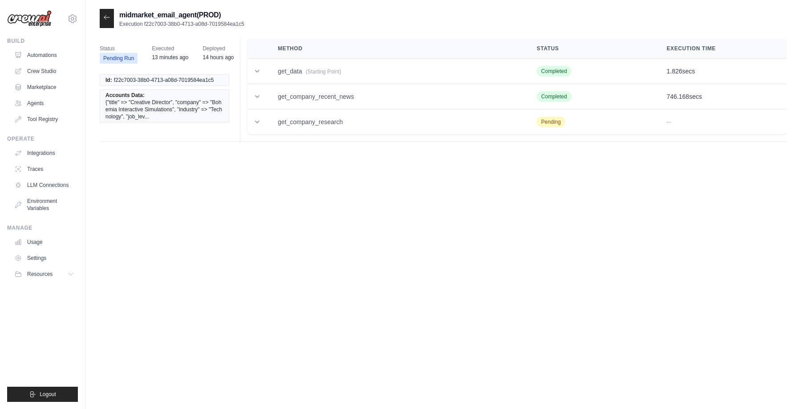
click at [109, 21] on div at bounding box center [107, 18] width 14 height 19
click at [107, 19] on icon at bounding box center [106, 17] width 7 height 7
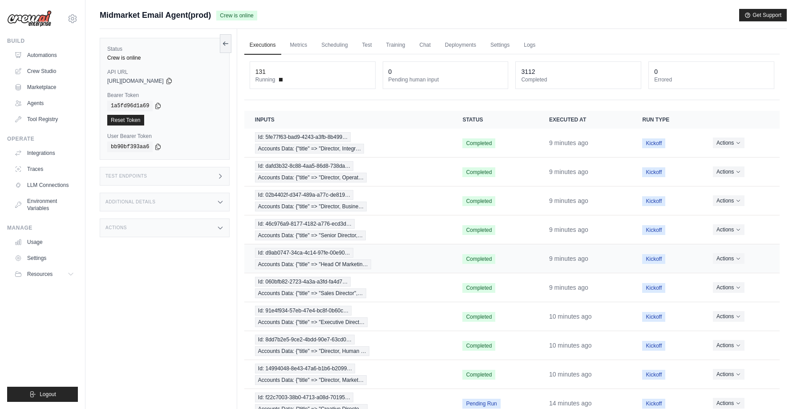
scroll to position [51, 0]
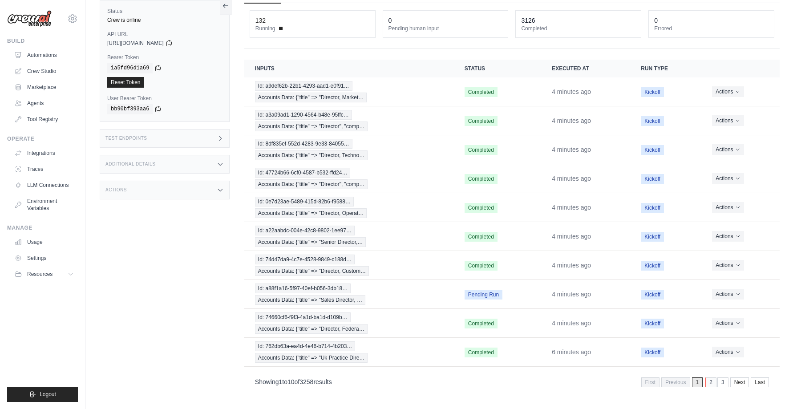
click at [709, 381] on link "2" at bounding box center [710, 382] width 11 height 10
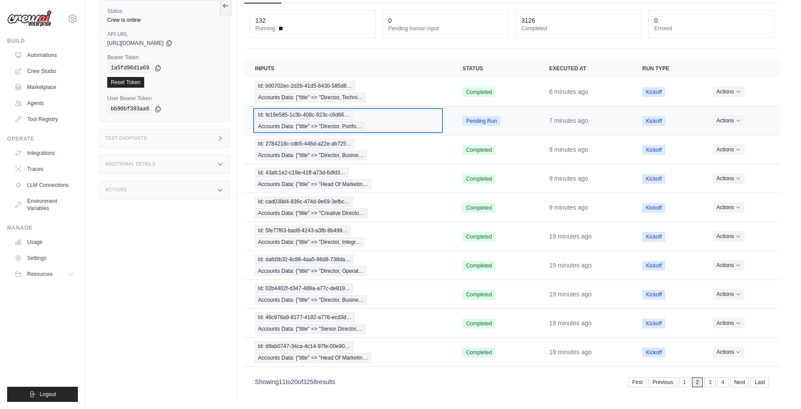
click at [395, 118] on div "Id: fe16e585-1c3b-408c-923c-c6d66… Accounts Data: {"title" => "Director, Portfo…" at bounding box center [348, 120] width 186 height 21
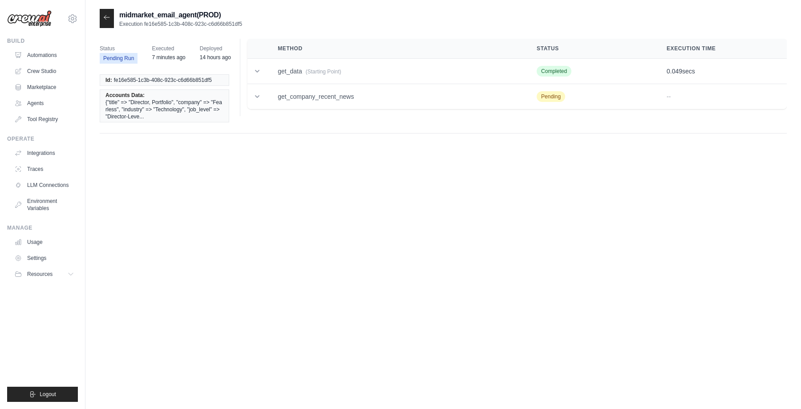
click at [110, 17] on icon at bounding box center [106, 17] width 7 height 7
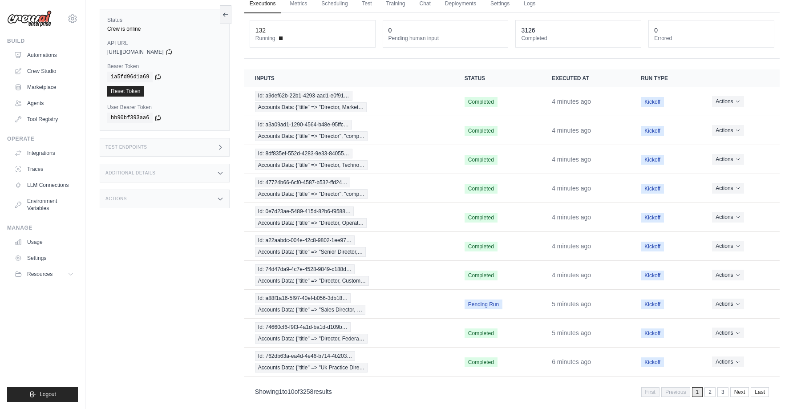
scroll to position [51, 0]
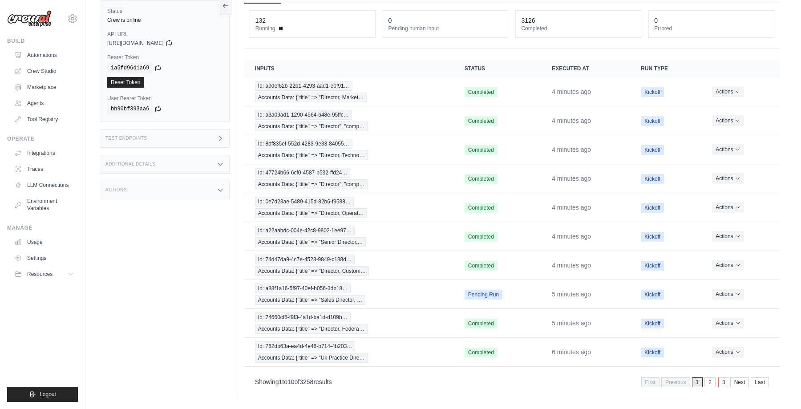
click at [722, 383] on link "3" at bounding box center [723, 382] width 11 height 10
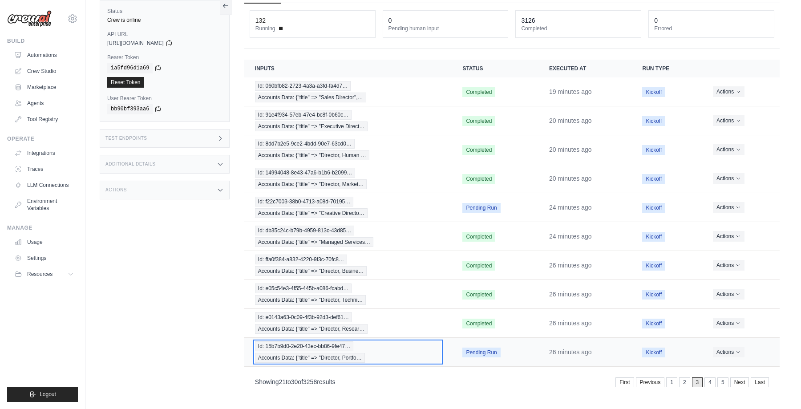
click at [424, 352] on div "Id: 15b7b9d0-2e20-43ec-bb86-9fe47… Accounts Data: {"title" => "Director, Portfo…" at bounding box center [348, 351] width 186 height 21
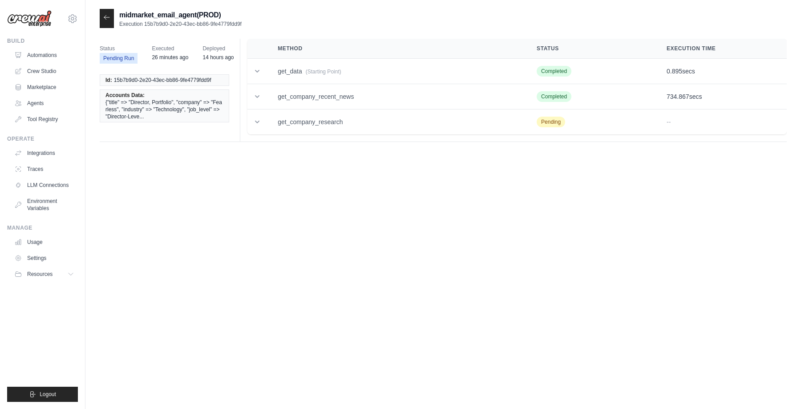
click at [106, 19] on icon at bounding box center [106, 17] width 7 height 7
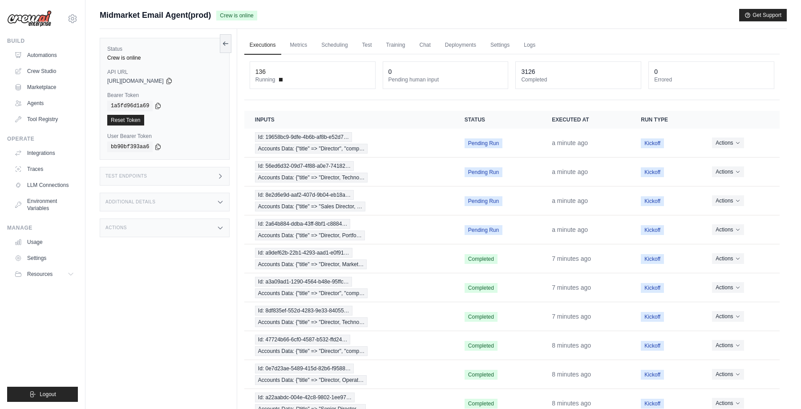
click at [407, 16] on div "Midmarket Email Agent(prod) Crew is online Get Support" at bounding box center [443, 15] width 687 height 12
click at [220, 230] on icon at bounding box center [220, 227] width 7 height 7
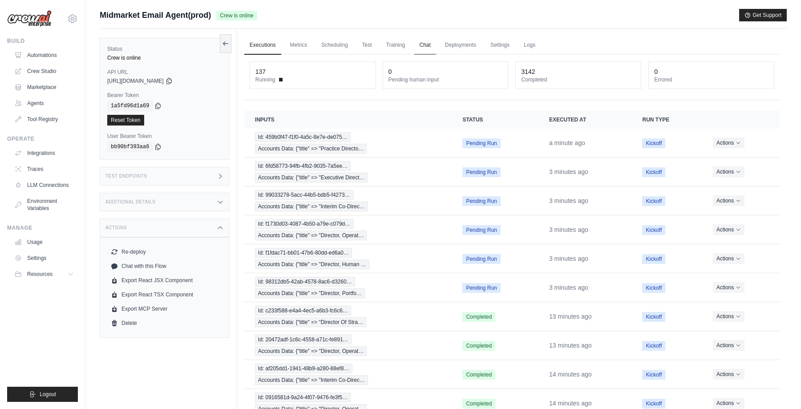
click at [426, 44] on link "Chat" at bounding box center [425, 45] width 22 height 19
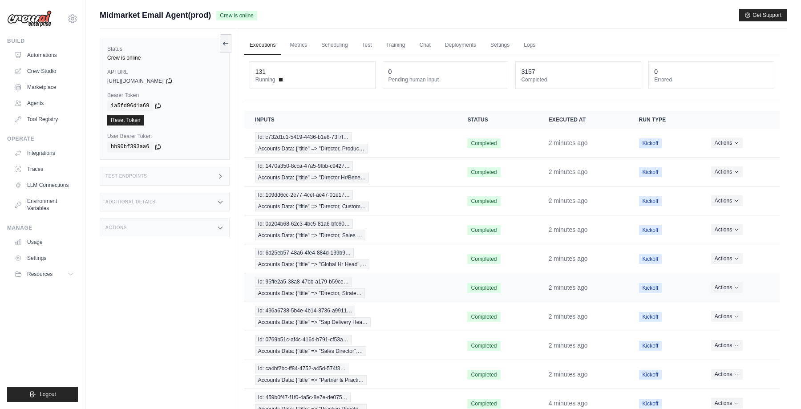
scroll to position [51, 0]
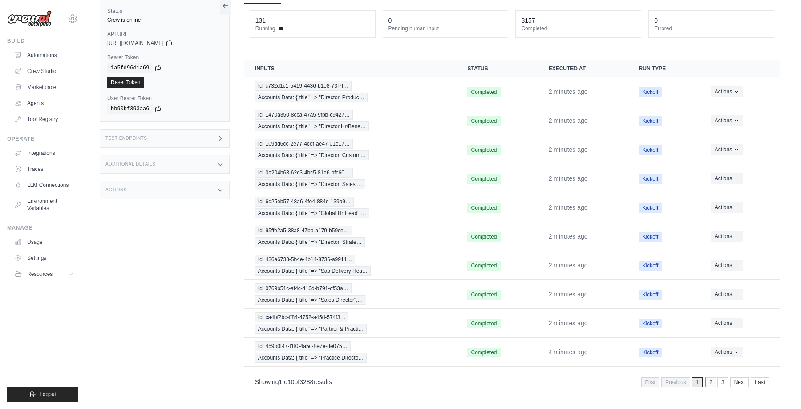
click at [713, 381] on link "2" at bounding box center [710, 382] width 11 height 10
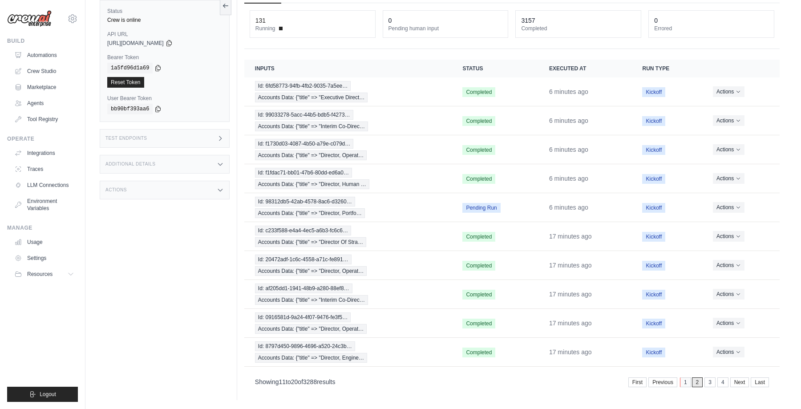
click at [682, 383] on link "1" at bounding box center [685, 382] width 11 height 10
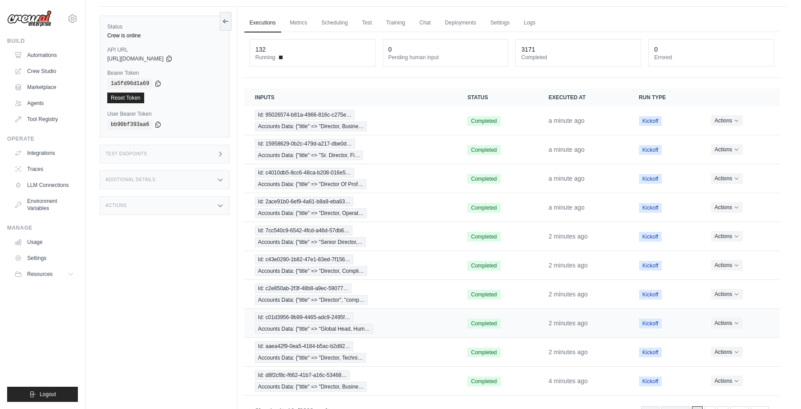
scroll to position [51, 0]
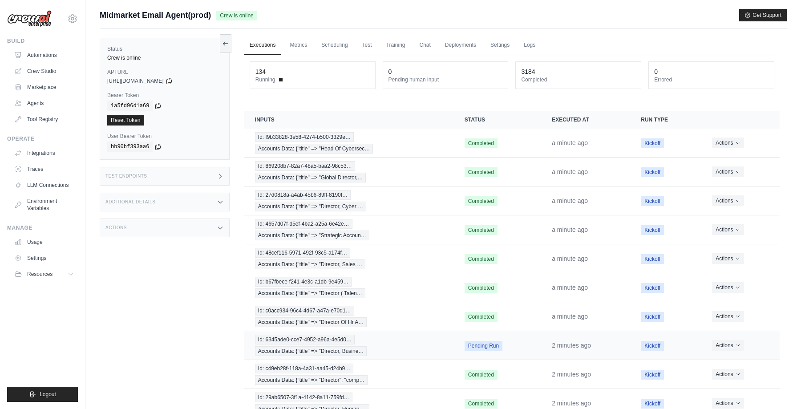
scroll to position [51, 0]
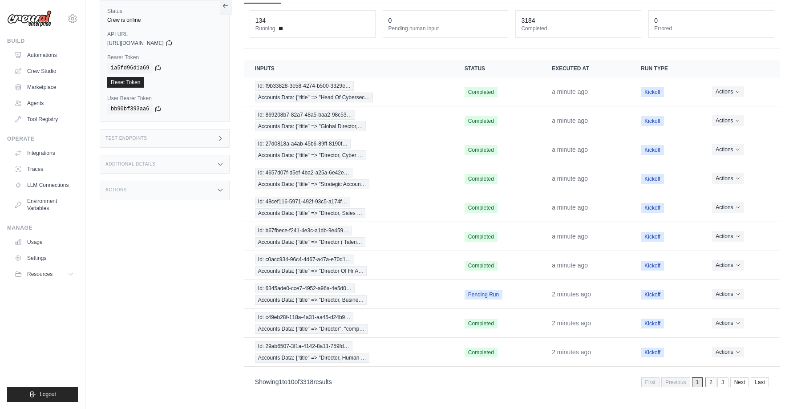
click at [712, 384] on link "2" at bounding box center [710, 382] width 11 height 10
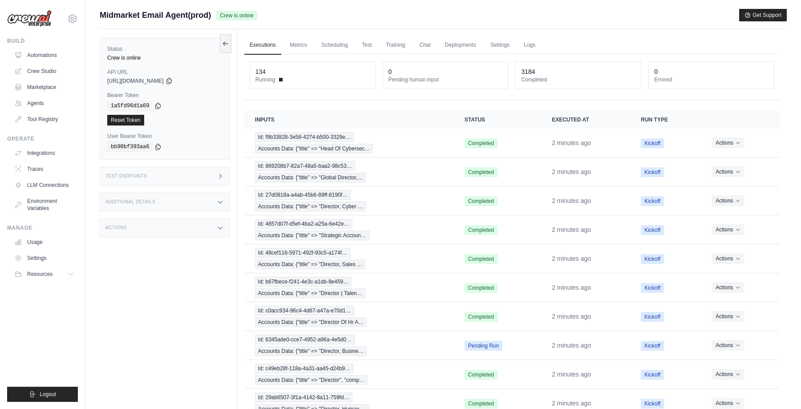
click at [540, 18] on div "Midmarket Email Agent(prod) Crew is online Get Support" at bounding box center [443, 15] width 687 height 12
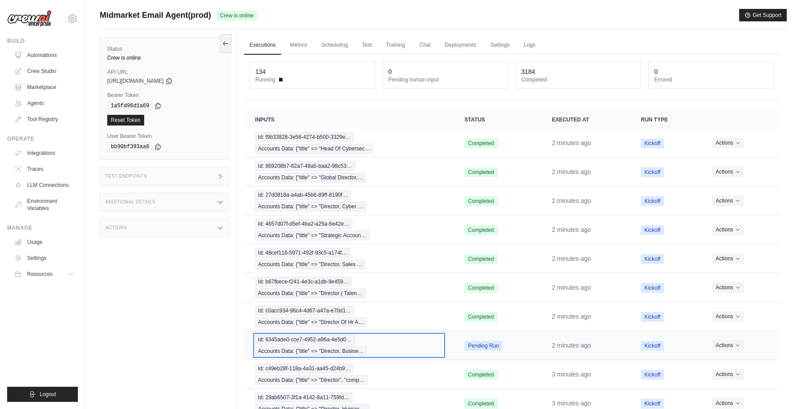
click at [398, 343] on div "Id: 6345ade0-cce7-4952-a96a-4e5d0… Accounts Data: {"title" => "Director, Busine…" at bounding box center [349, 345] width 188 height 21
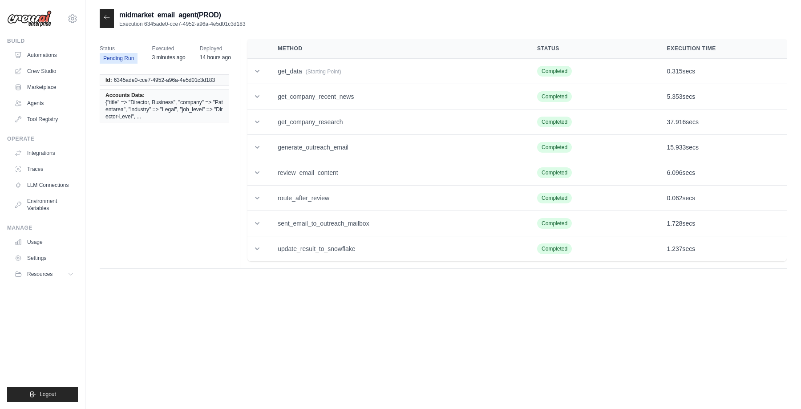
click at [104, 18] on icon at bounding box center [106, 17] width 7 height 7
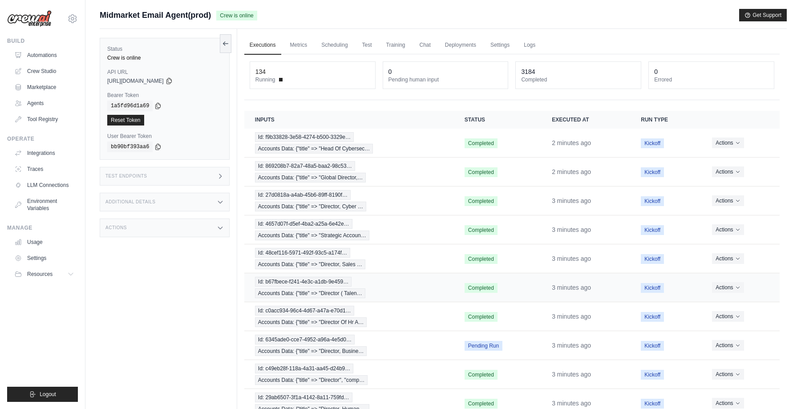
scroll to position [51, 0]
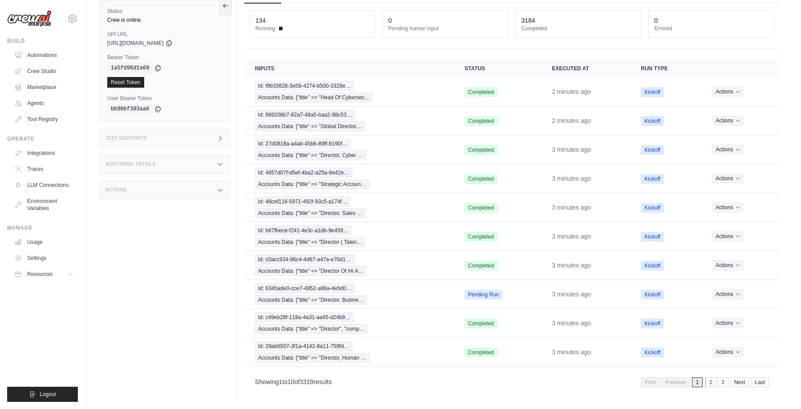
click at [710, 382] on link "2" at bounding box center [710, 382] width 11 height 10
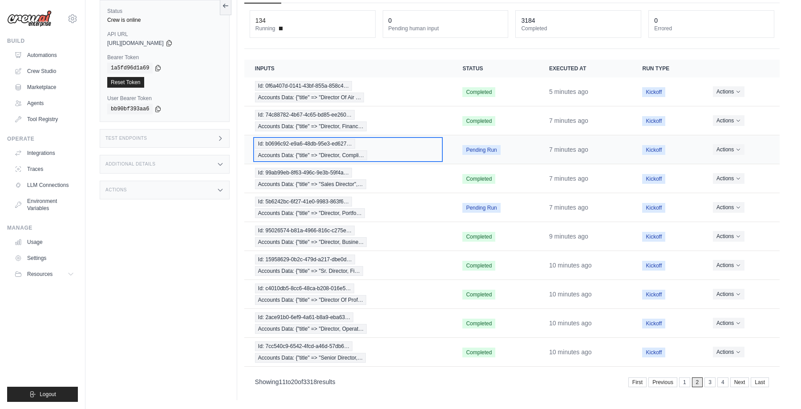
click at [394, 153] on div "Id: b0696c92-e9a6-48db-95e3-ed627… Accounts Data: {"title" => "Director, Compli…" at bounding box center [348, 149] width 186 height 21
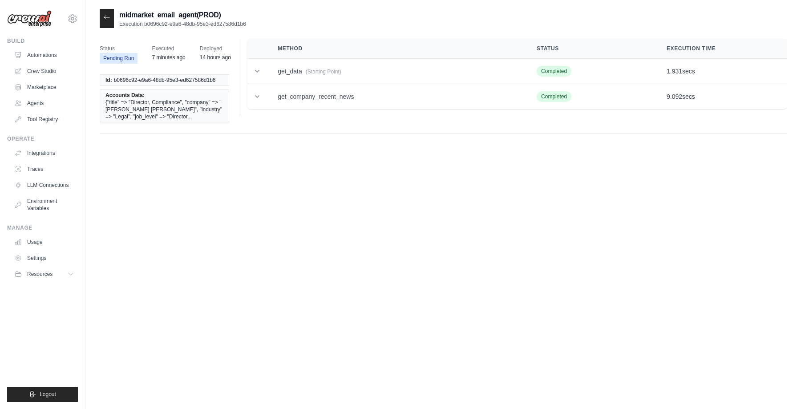
click at [108, 18] on icon at bounding box center [106, 17] width 7 height 7
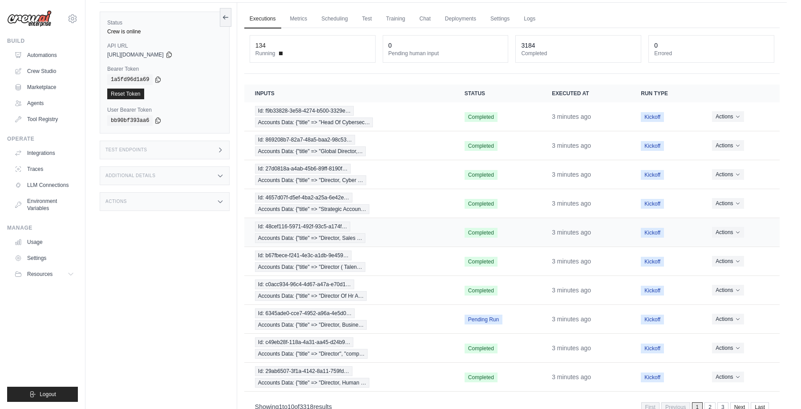
scroll to position [51, 0]
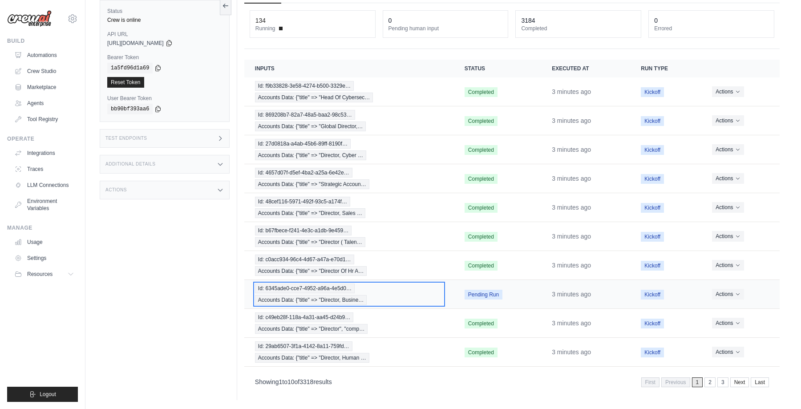
click at [391, 290] on div "Id: 6345ade0-cce7-4952-a96a-4e5d0… Accounts Data: {"title" => "Director, Busine…" at bounding box center [349, 293] width 188 height 21
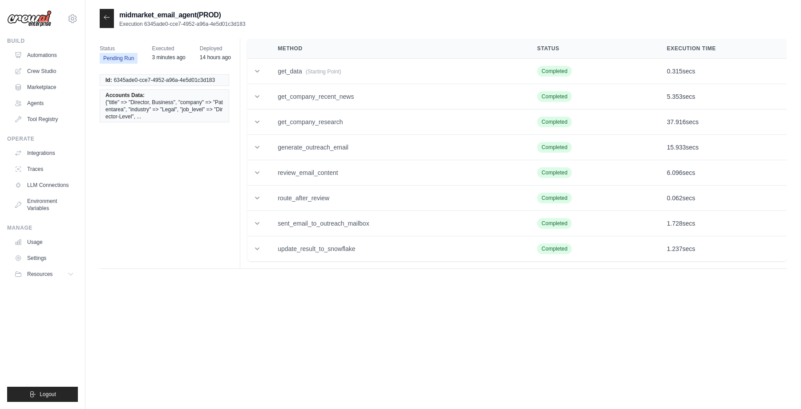
click at [105, 22] on div at bounding box center [107, 18] width 14 height 19
click at [105, 17] on icon at bounding box center [106, 17] width 7 height 7
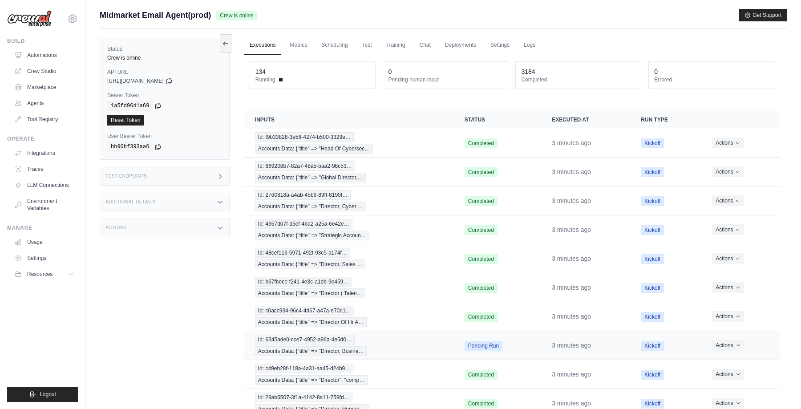
scroll to position [51, 0]
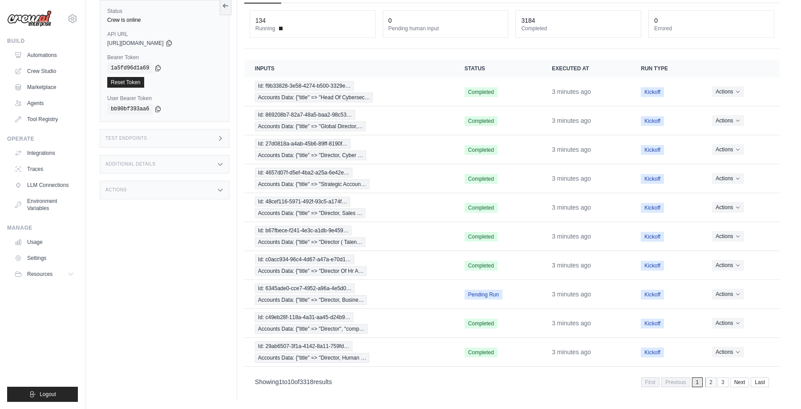
click at [710, 379] on link "2" at bounding box center [710, 382] width 11 height 10
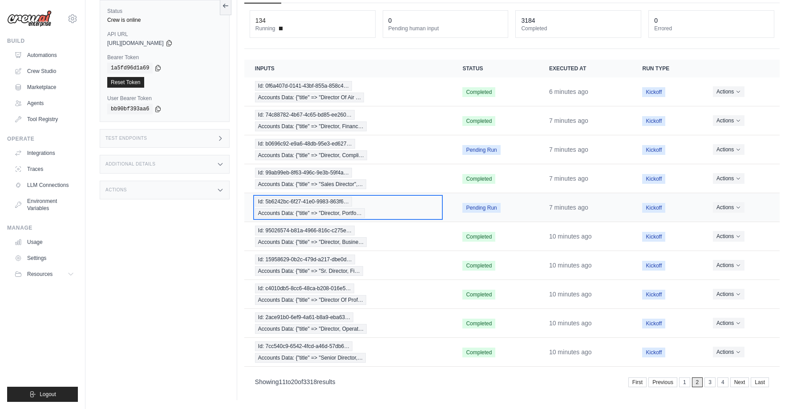
click at [426, 209] on div "Id: 5b6242bc-6f27-41e0-9983-863f6… Accounts Data: {"title" => "Director, Portfo…" at bounding box center [348, 207] width 186 height 21
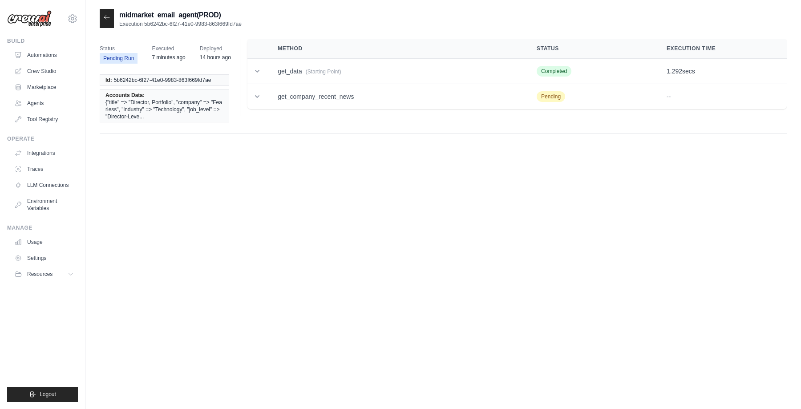
click at [109, 15] on icon at bounding box center [106, 17] width 7 height 7
